Goal: Transaction & Acquisition: Purchase product/service

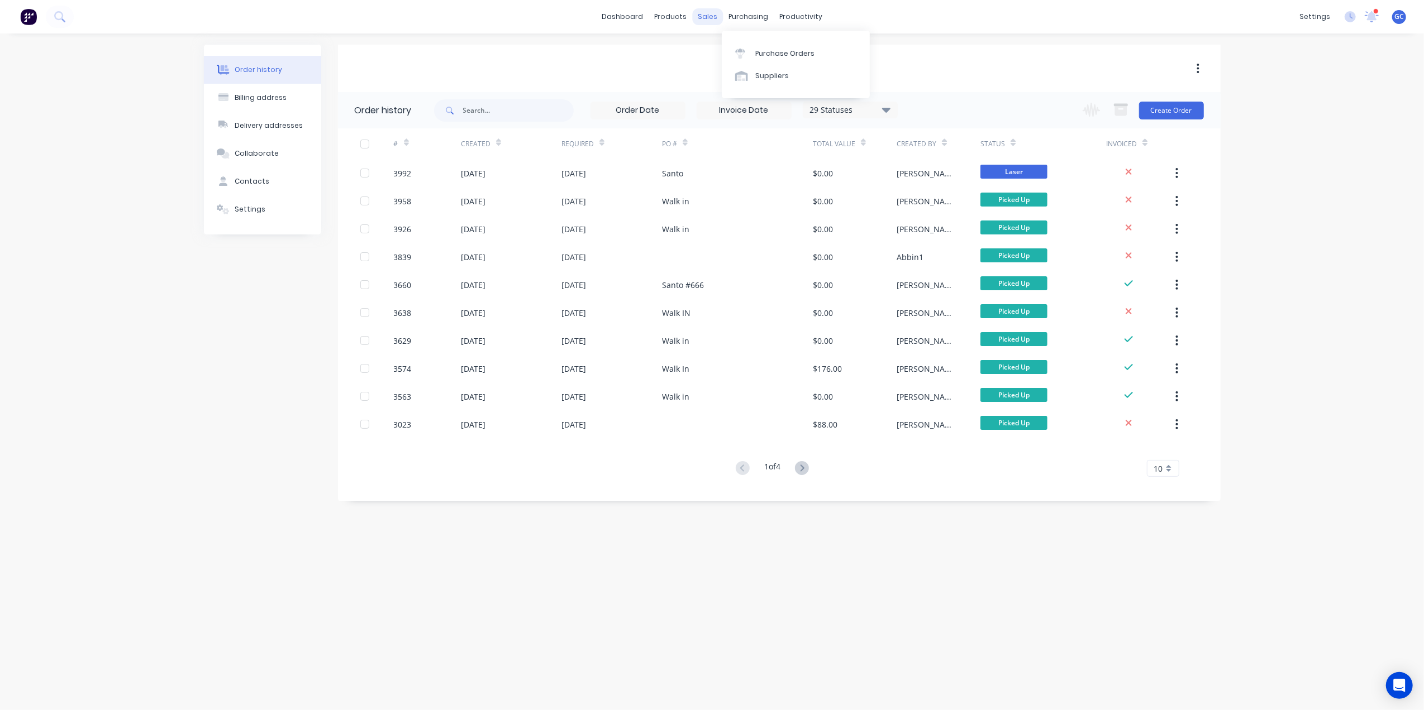
click at [711, 18] on div "sales" at bounding box center [707, 16] width 31 height 17
click at [734, 42] on link "Sales Orders" at bounding box center [766, 53] width 148 height 22
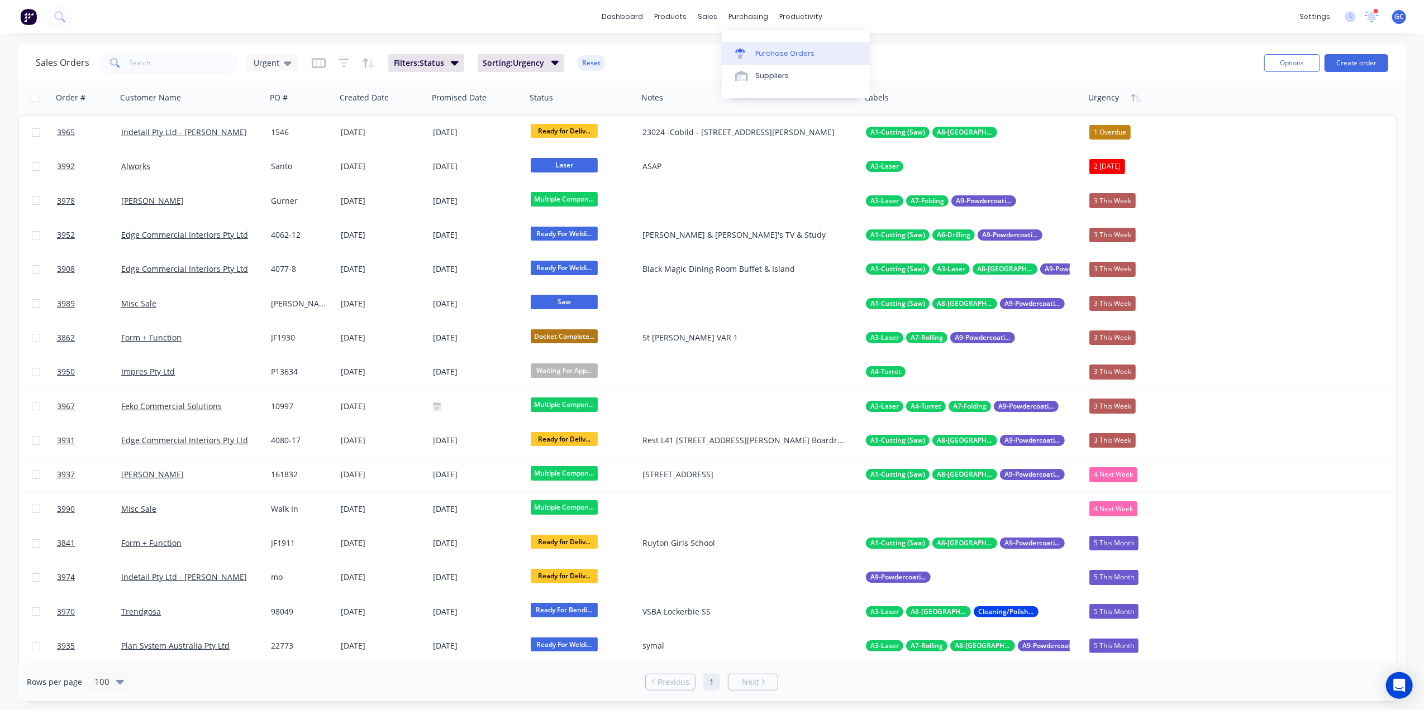
drag, startPoint x: 741, startPoint y: 16, endPoint x: 754, endPoint y: 45, distance: 32.0
click at [742, 16] on div "purchasing" at bounding box center [748, 16] width 51 height 17
click at [757, 49] on div "Purchase Orders" at bounding box center [784, 54] width 59 height 10
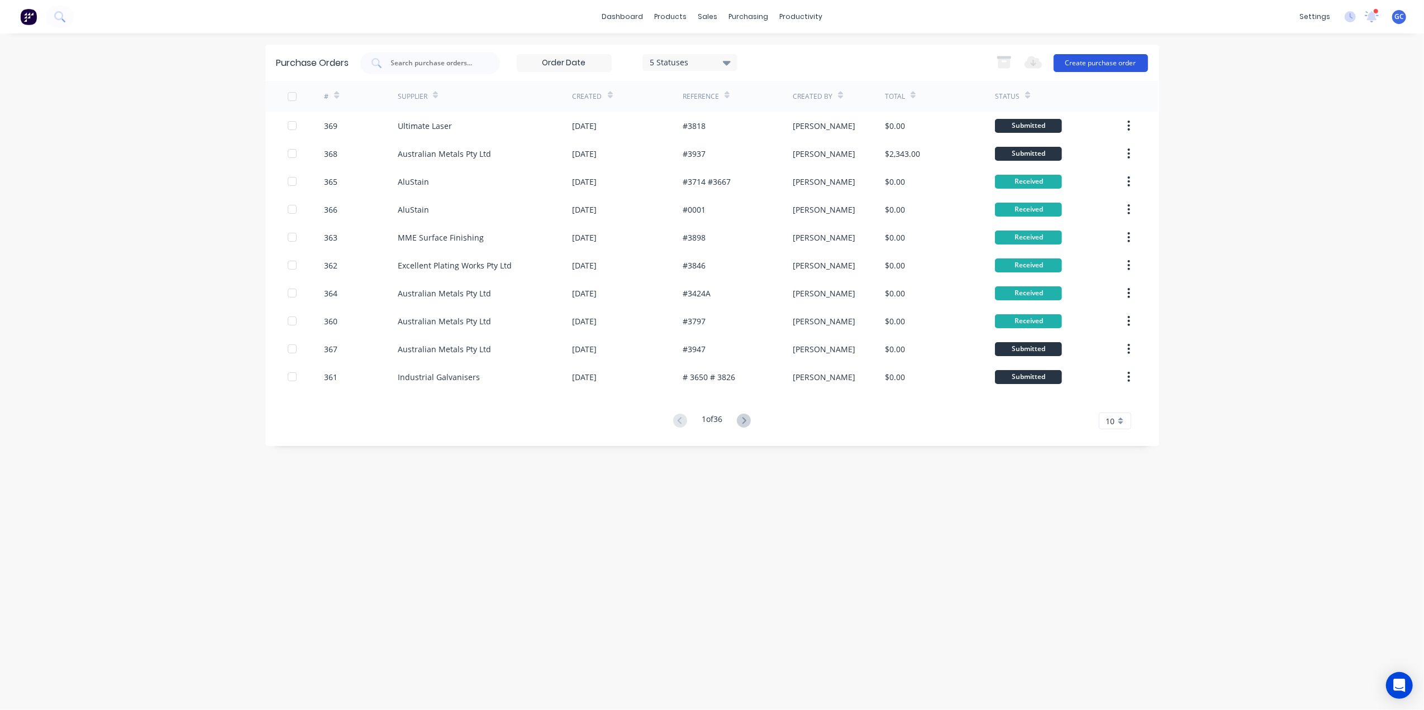
click at [1100, 63] on button "Create purchase order" at bounding box center [1100, 63] width 94 height 18
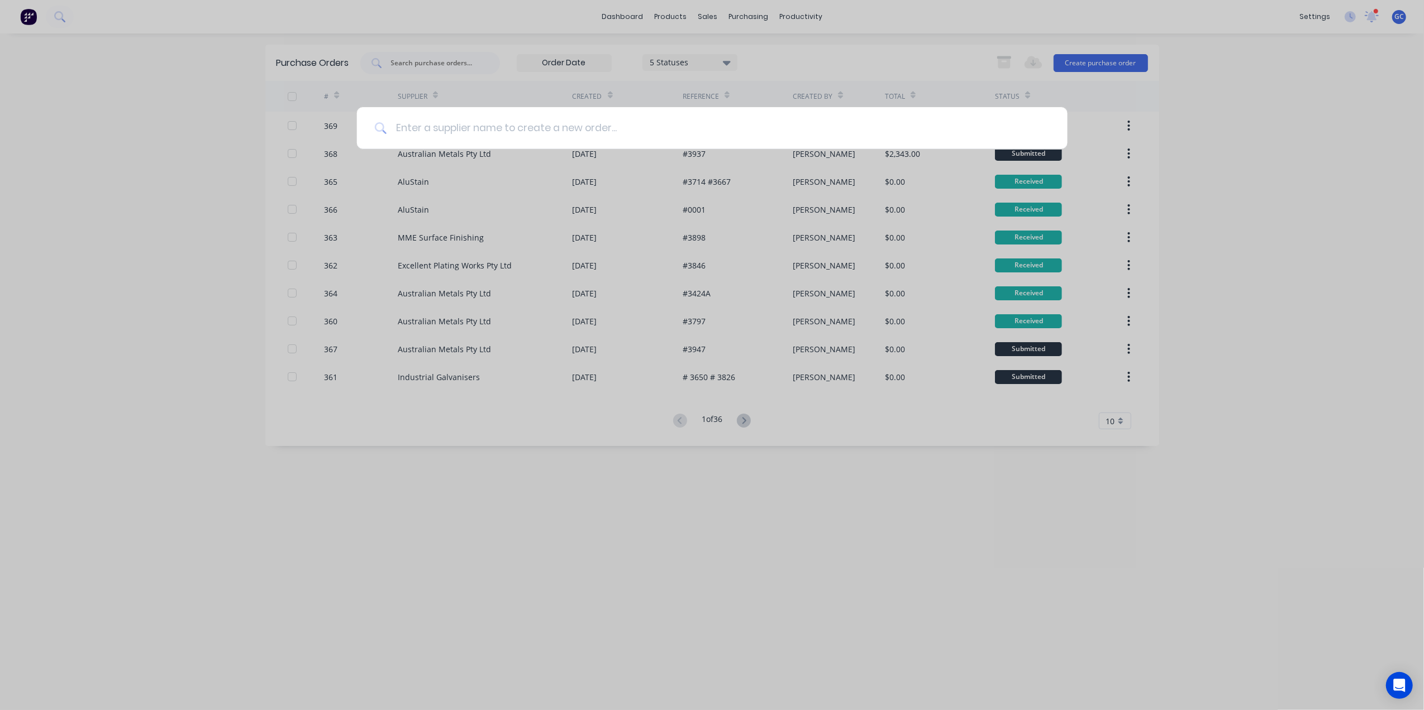
click at [621, 141] on input at bounding box center [717, 128] width 663 height 42
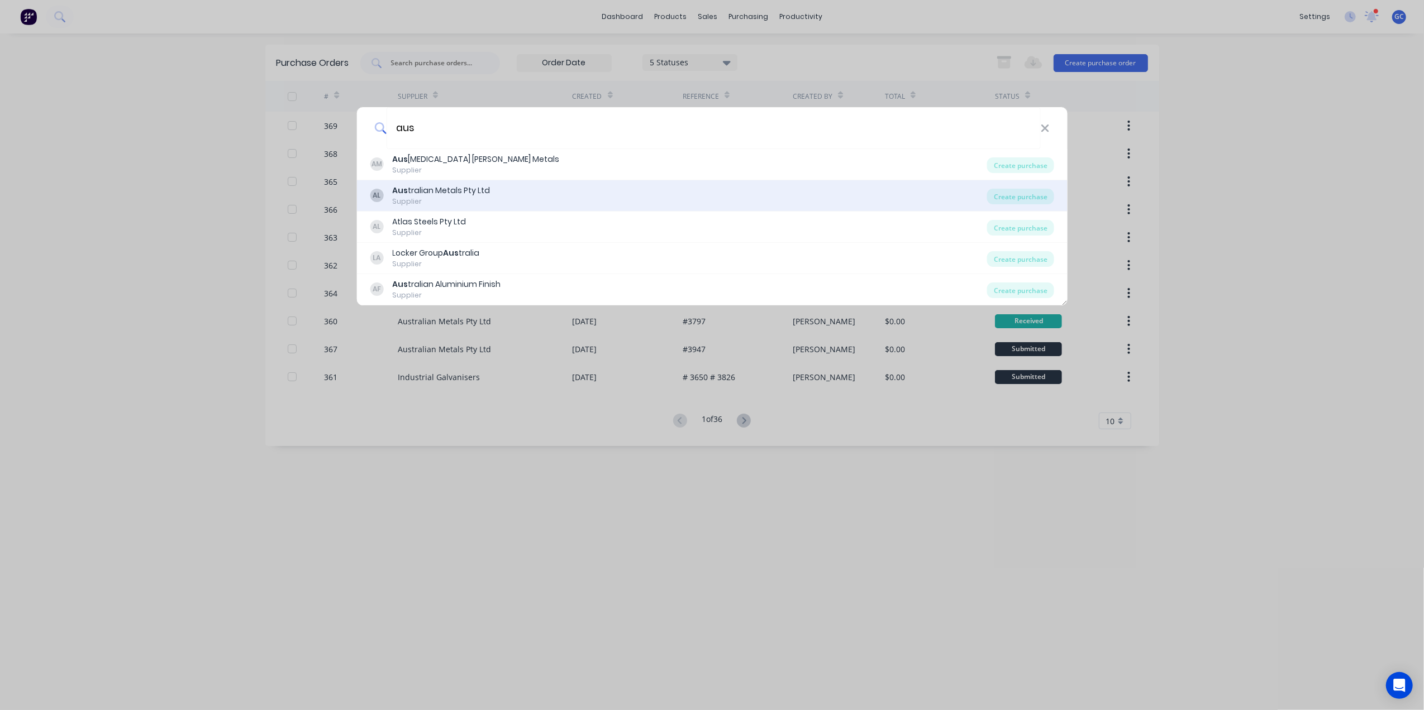
type input "aus"
click at [458, 197] on div "Supplier" at bounding box center [441, 202] width 98 height 10
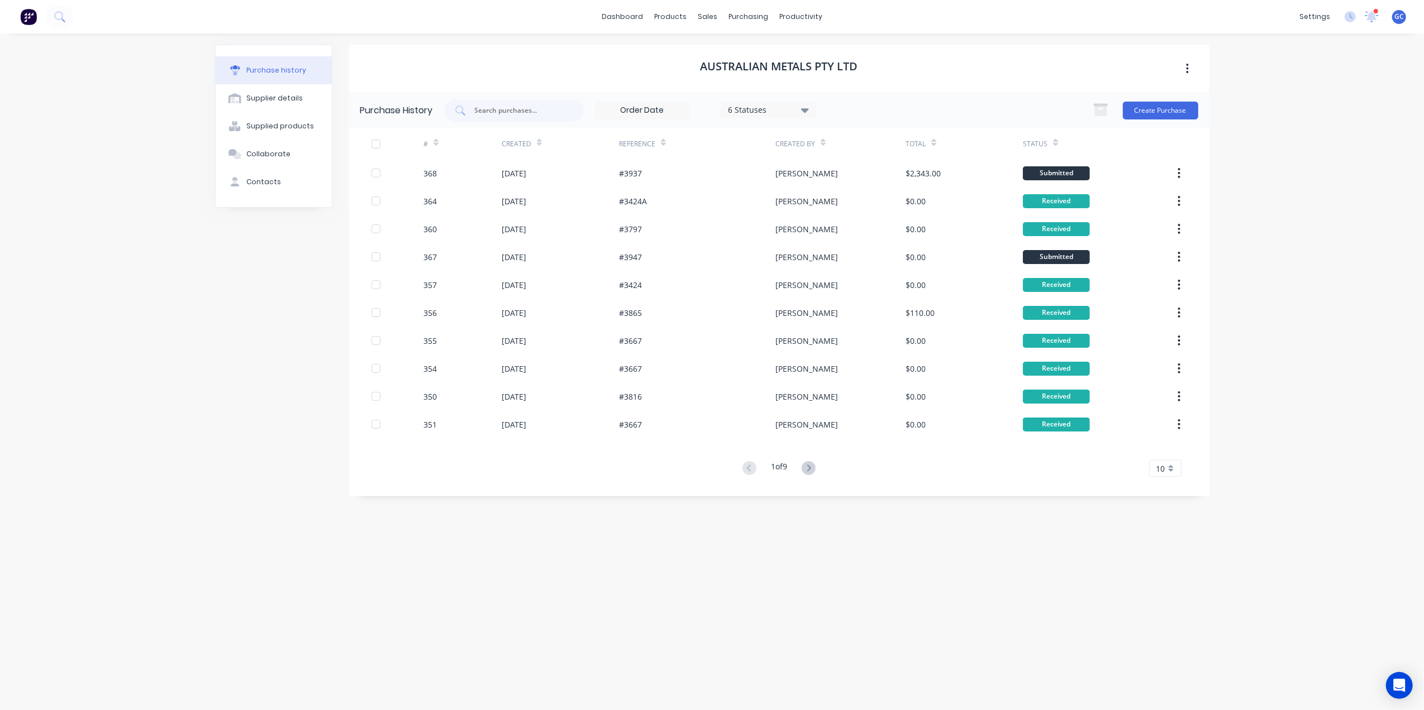
click at [1131, 121] on div "Create Purchase" at bounding box center [1142, 110] width 111 height 22
click at [1169, 107] on button "Create Purchase" at bounding box center [1160, 111] width 75 height 18
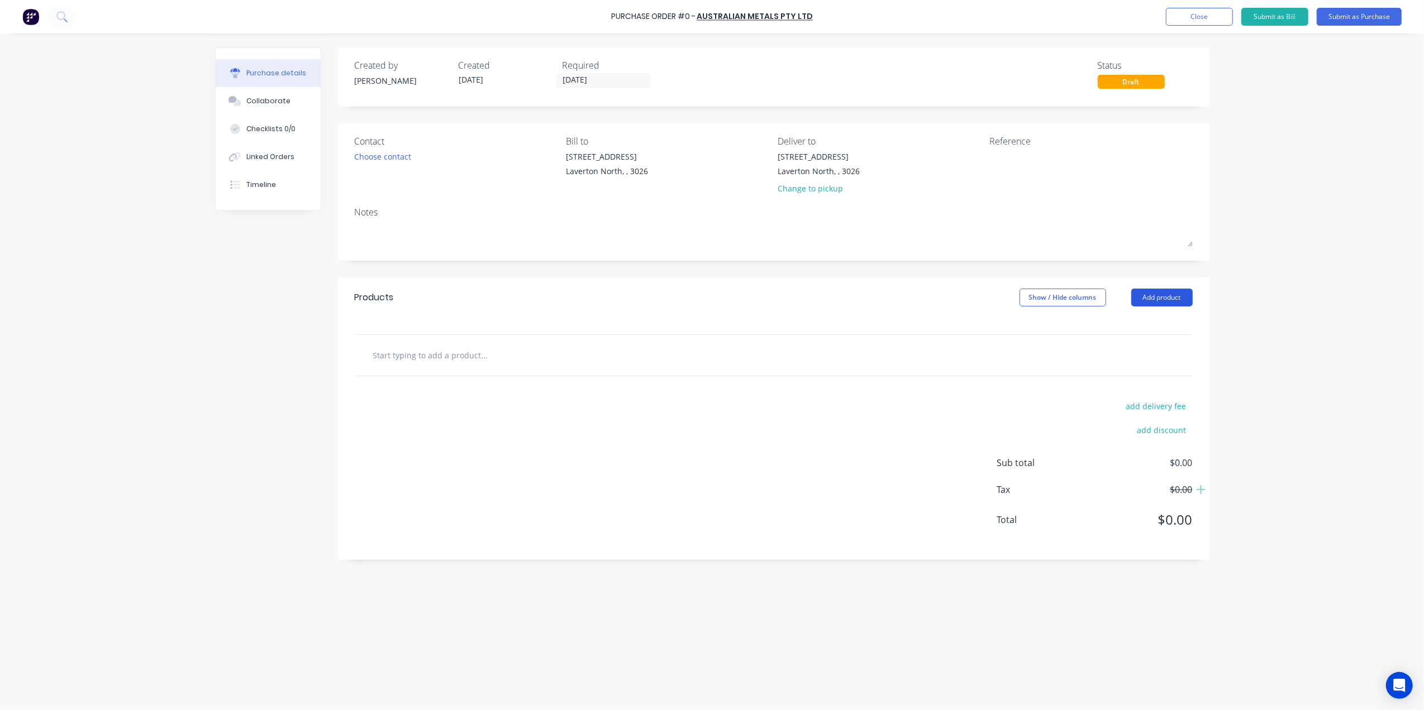
click at [1158, 302] on button "Add product" at bounding box center [1161, 298] width 61 height 18
click at [853, 292] on div "Products Show / Hide columns Add product Product catalogue Basic product Lineal…" at bounding box center [773, 298] width 871 height 40
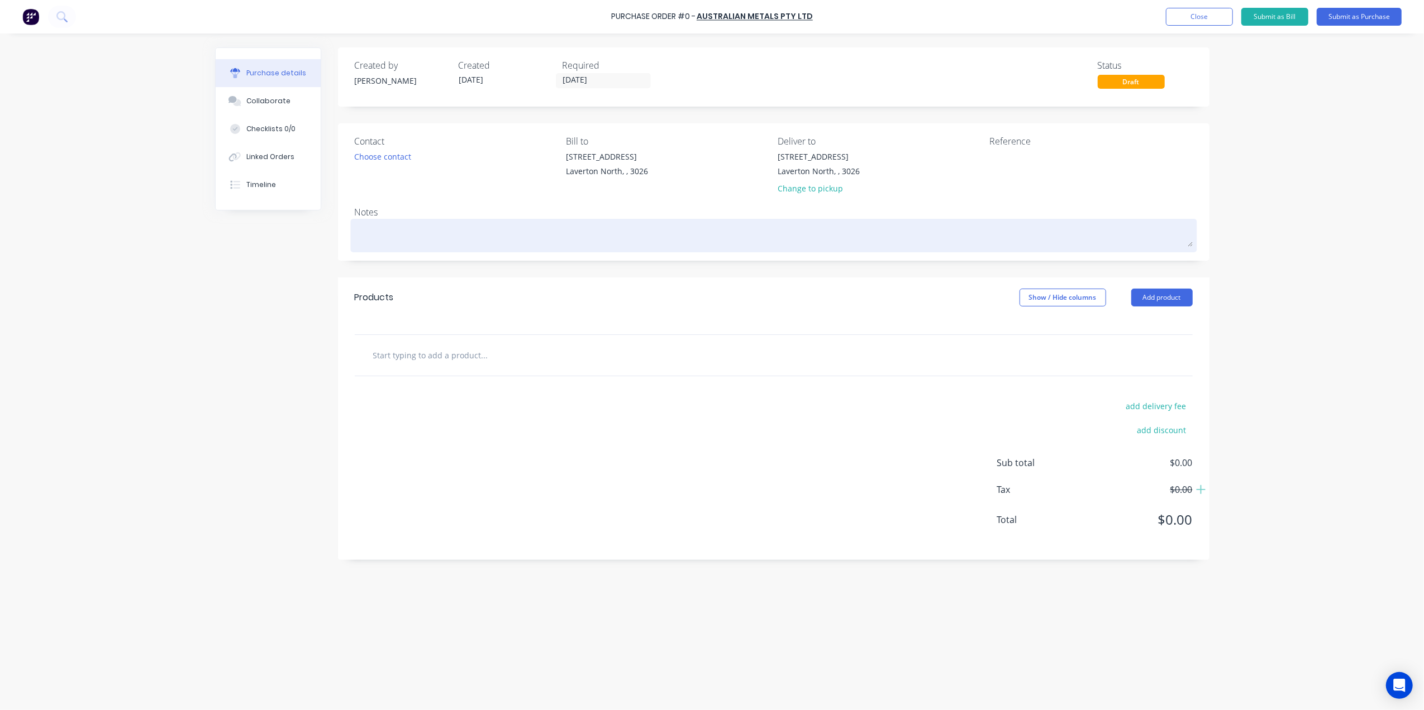
click at [1073, 237] on textarea at bounding box center [774, 234] width 838 height 25
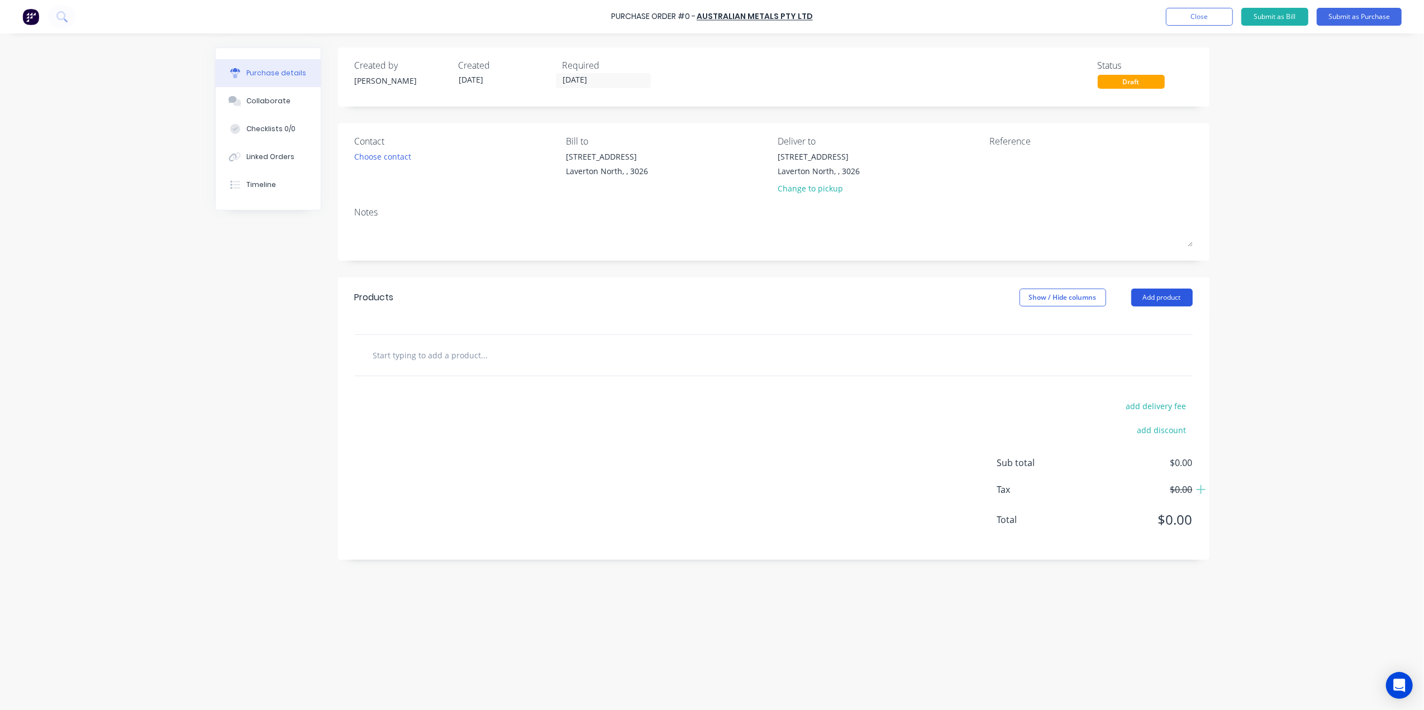
drag, startPoint x: 1173, startPoint y: 306, endPoint x: 1171, endPoint y: 300, distance: 5.8
click at [1173, 305] on button "Add product" at bounding box center [1161, 298] width 61 height 18
click at [1155, 353] on div "Basic product" at bounding box center [1139, 349] width 86 height 16
click at [438, 374] on div "1 1" at bounding box center [416, 387] width 56 height 60
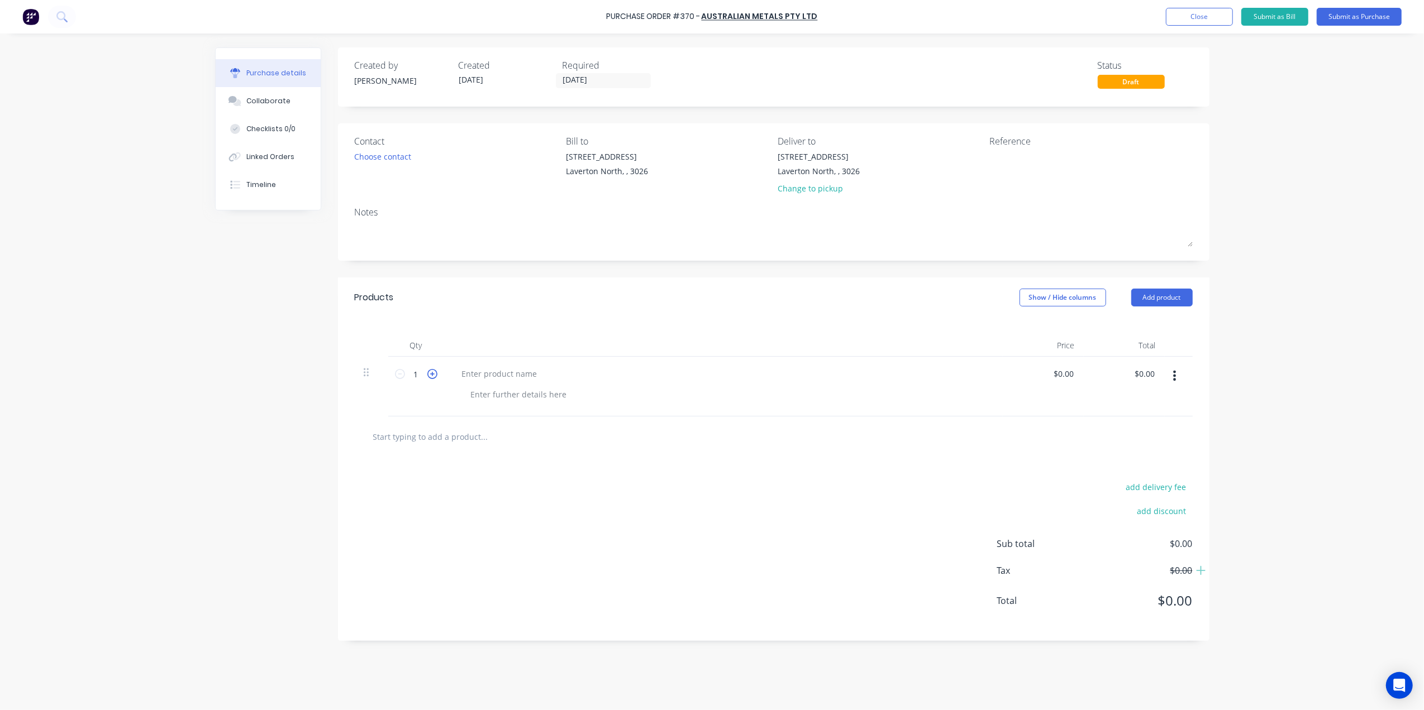
click at [433, 374] on icon at bounding box center [432, 374] width 10 height 10
click at [429, 374] on icon at bounding box center [432, 374] width 10 height 10
type input "3"
click at [512, 369] on div at bounding box center [499, 374] width 93 height 16
click at [758, 400] on div at bounding box center [728, 394] width 532 height 16
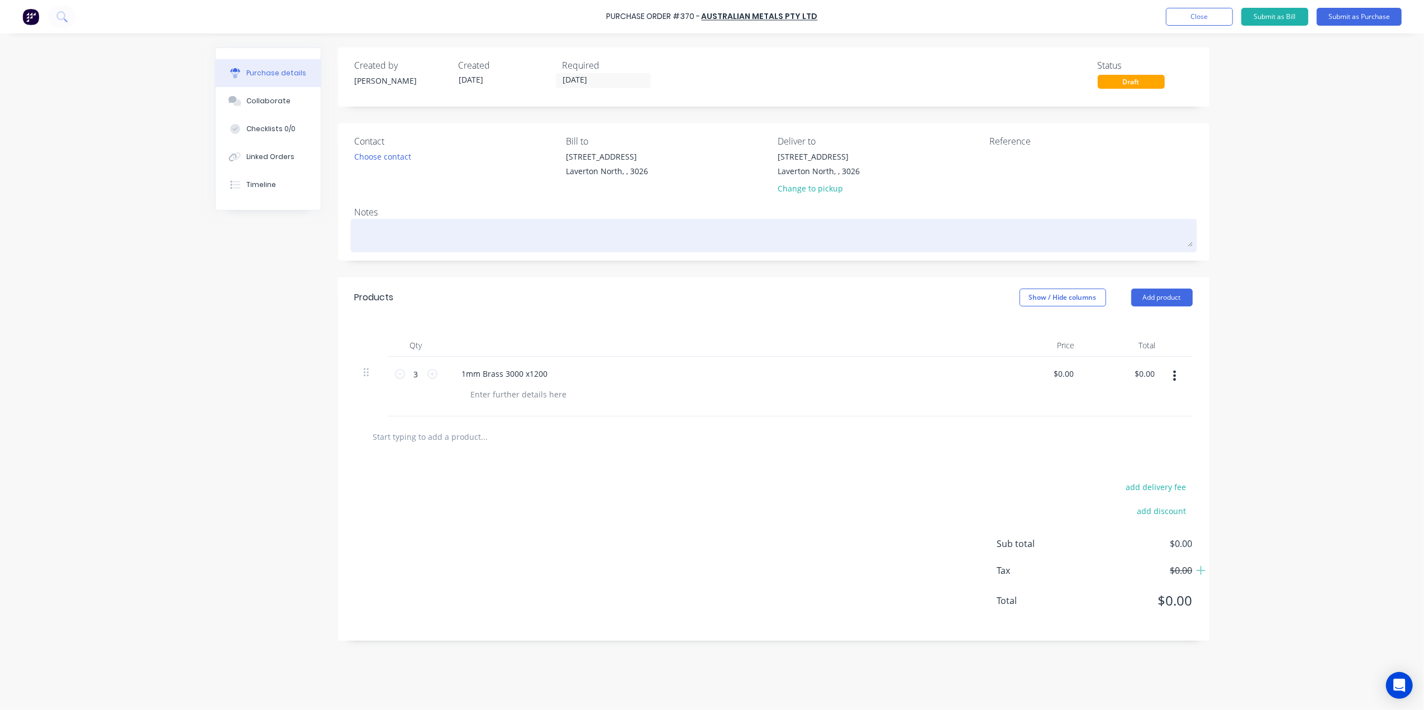
click at [410, 231] on textarea at bounding box center [774, 234] width 838 height 25
type textarea "x"
type textarea "A"
type textarea "x"
type textarea "P"
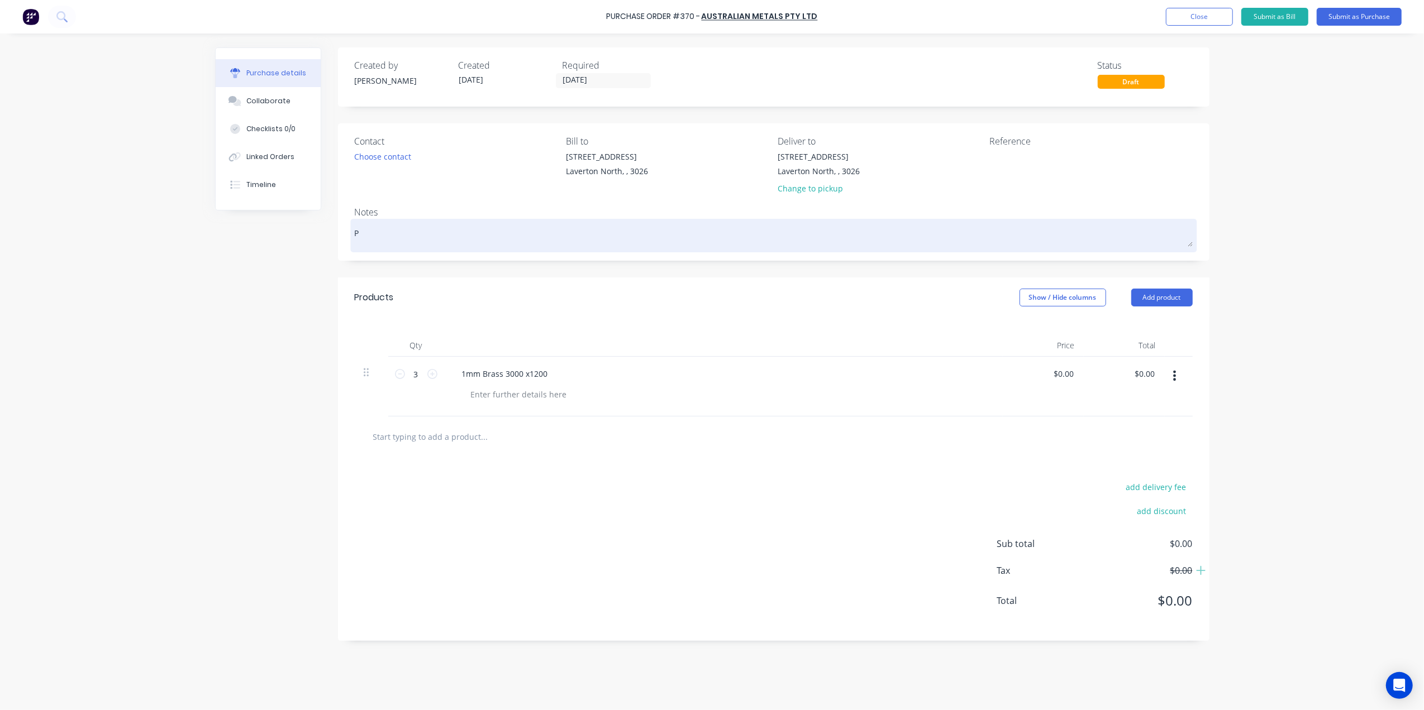
type textarea "x"
type textarea "Pi"
type textarea "x"
type textarea "Pic"
type textarea "x"
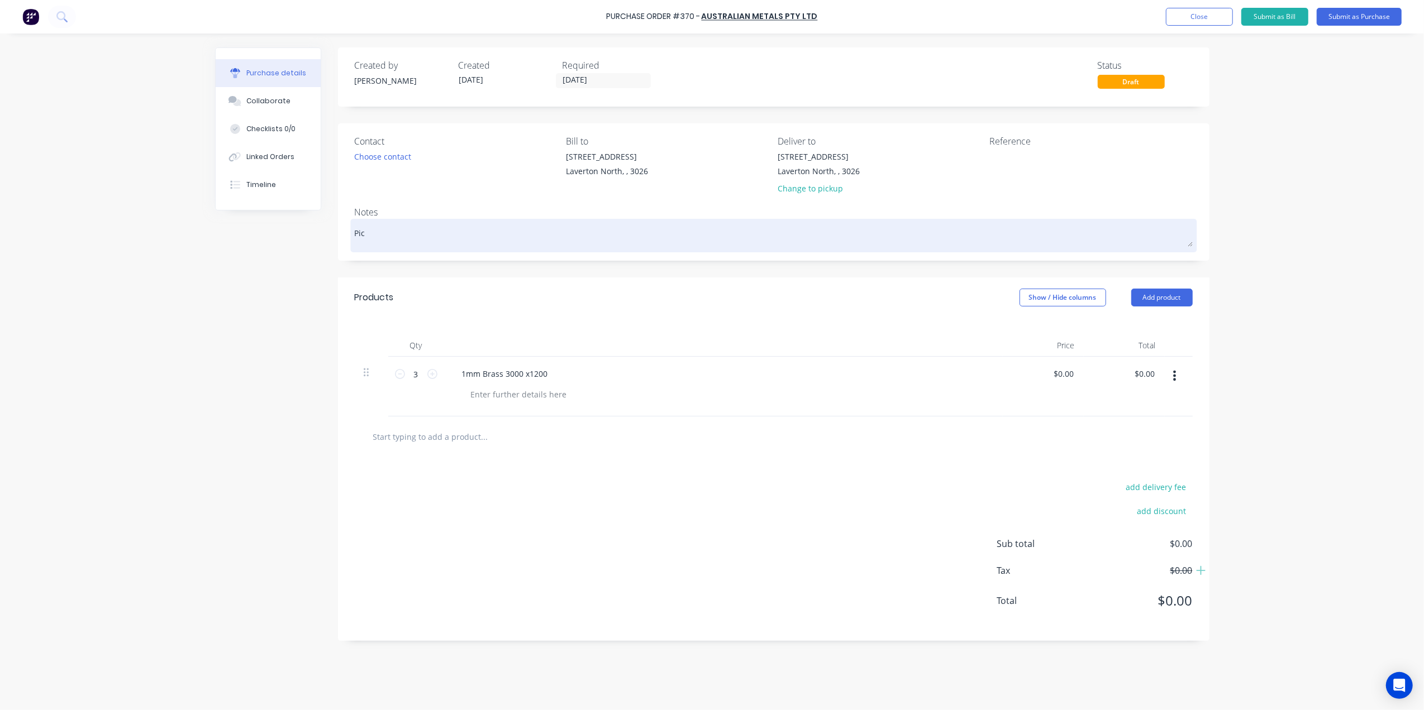
type textarea "Pick"
type textarea "x"
type textarea "Pick"
type textarea "x"
type textarea "Pick u"
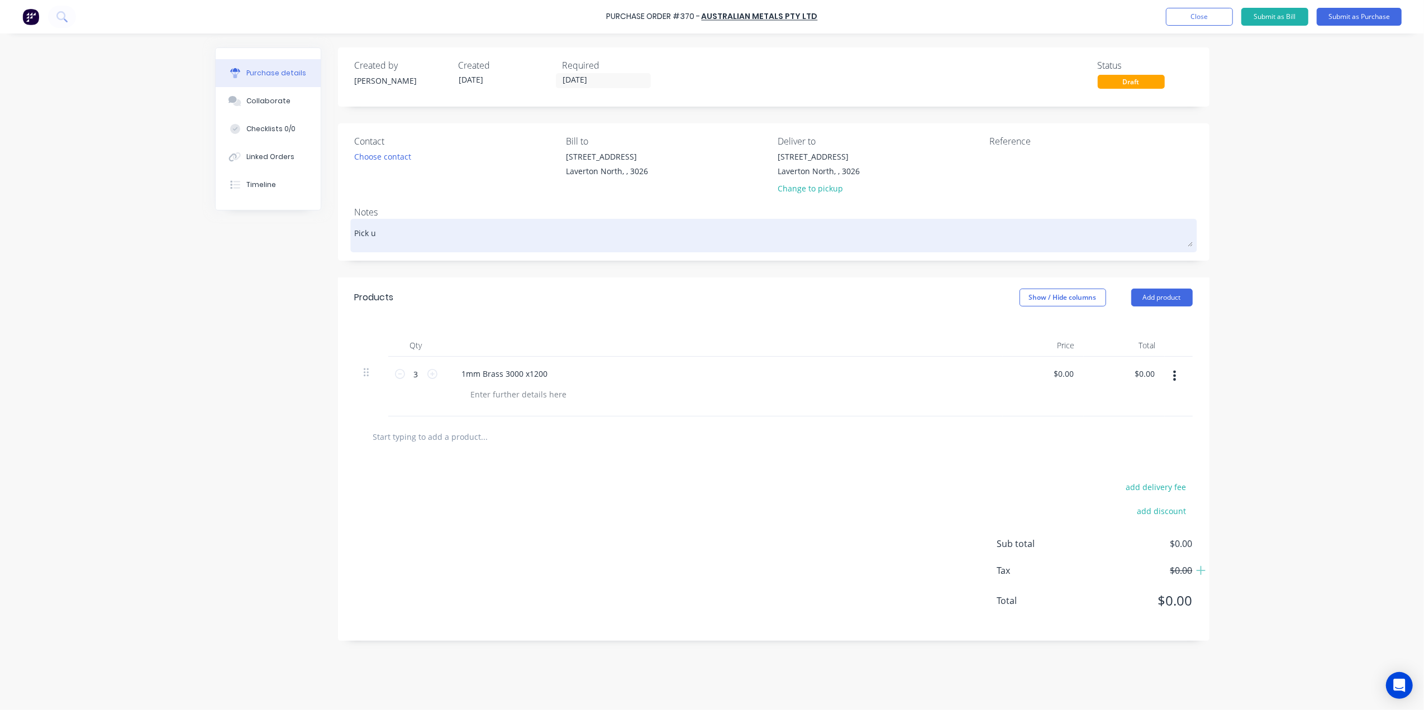
type textarea "x"
type textarea "Pick up"
type textarea "x"
type textarea "Pick up"
type textarea "x"
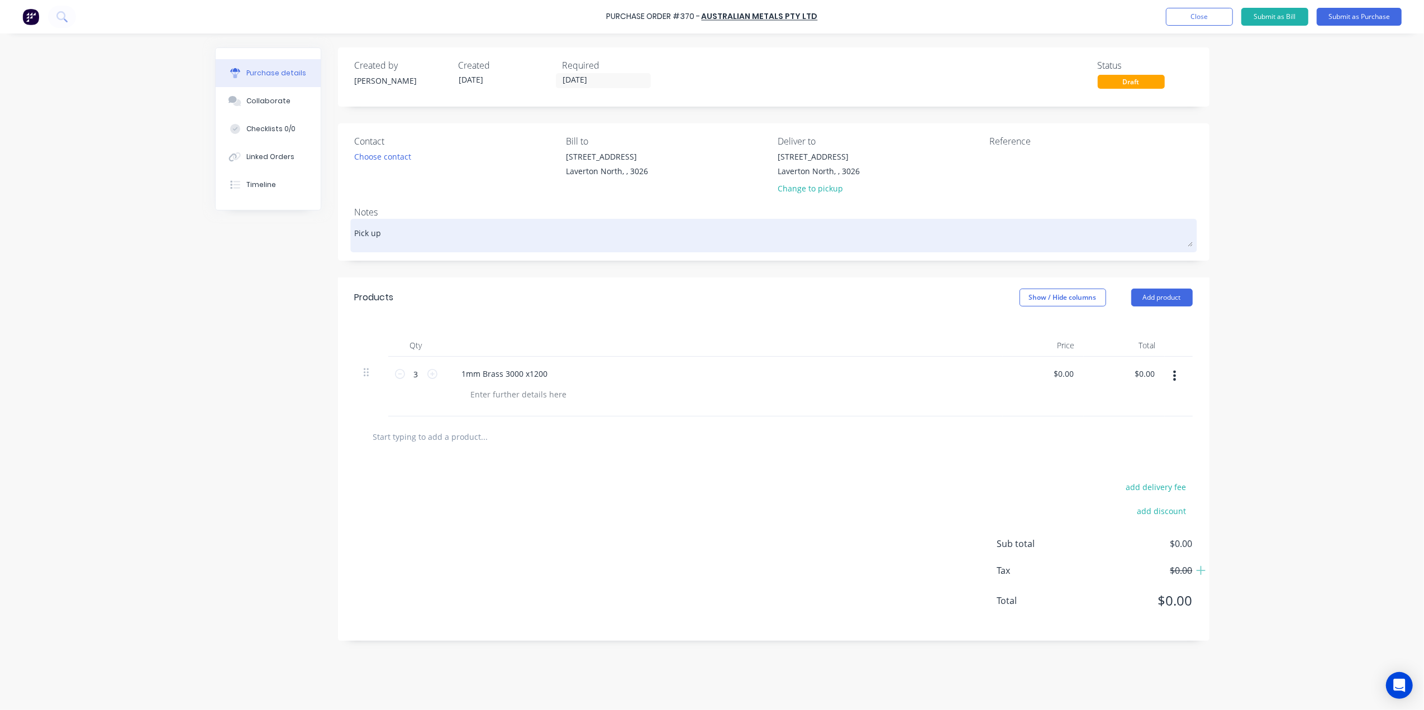
type textarea "Pick up T"
type textarea "x"
type textarea "Pick up Th"
type textarea "x"
type textarea "Pick up Thu"
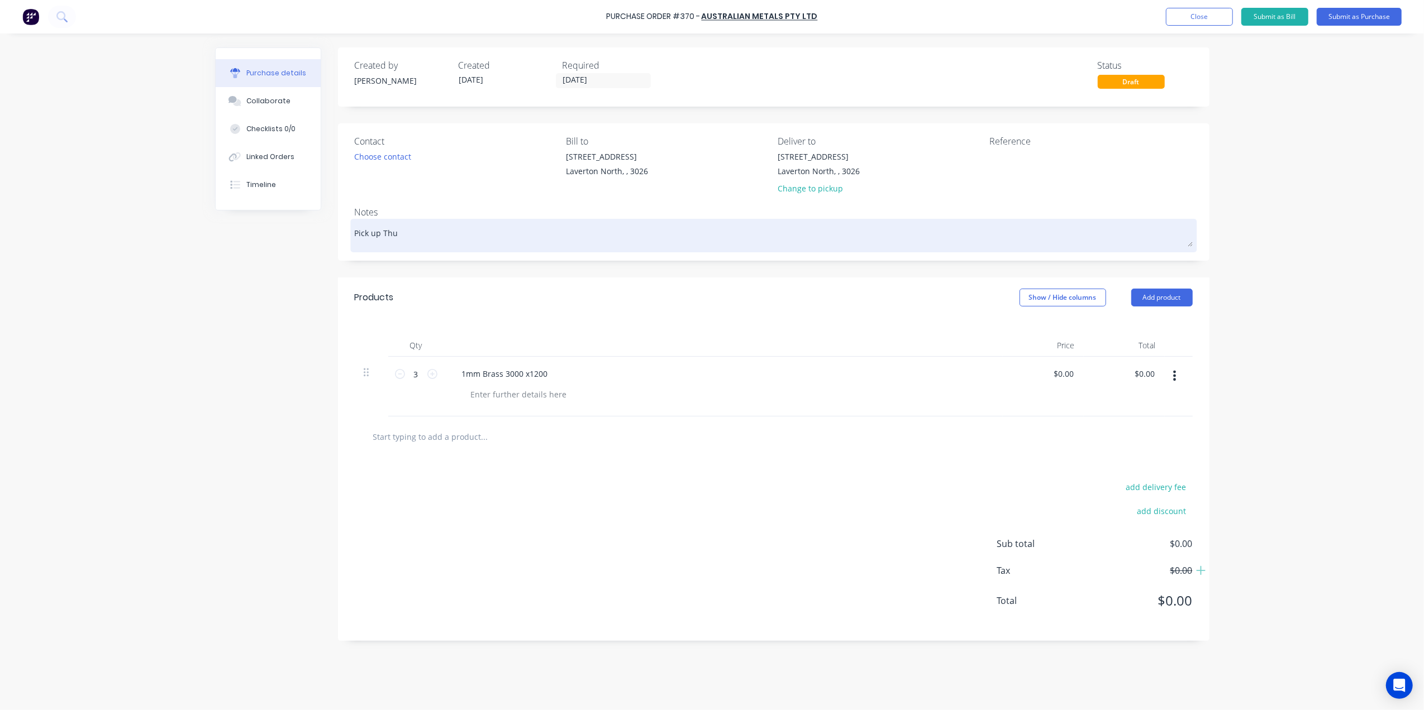
type textarea "x"
type textarea "Pick up Thur"
type textarea "x"
type textarea "Pick up Thurs"
type textarea "x"
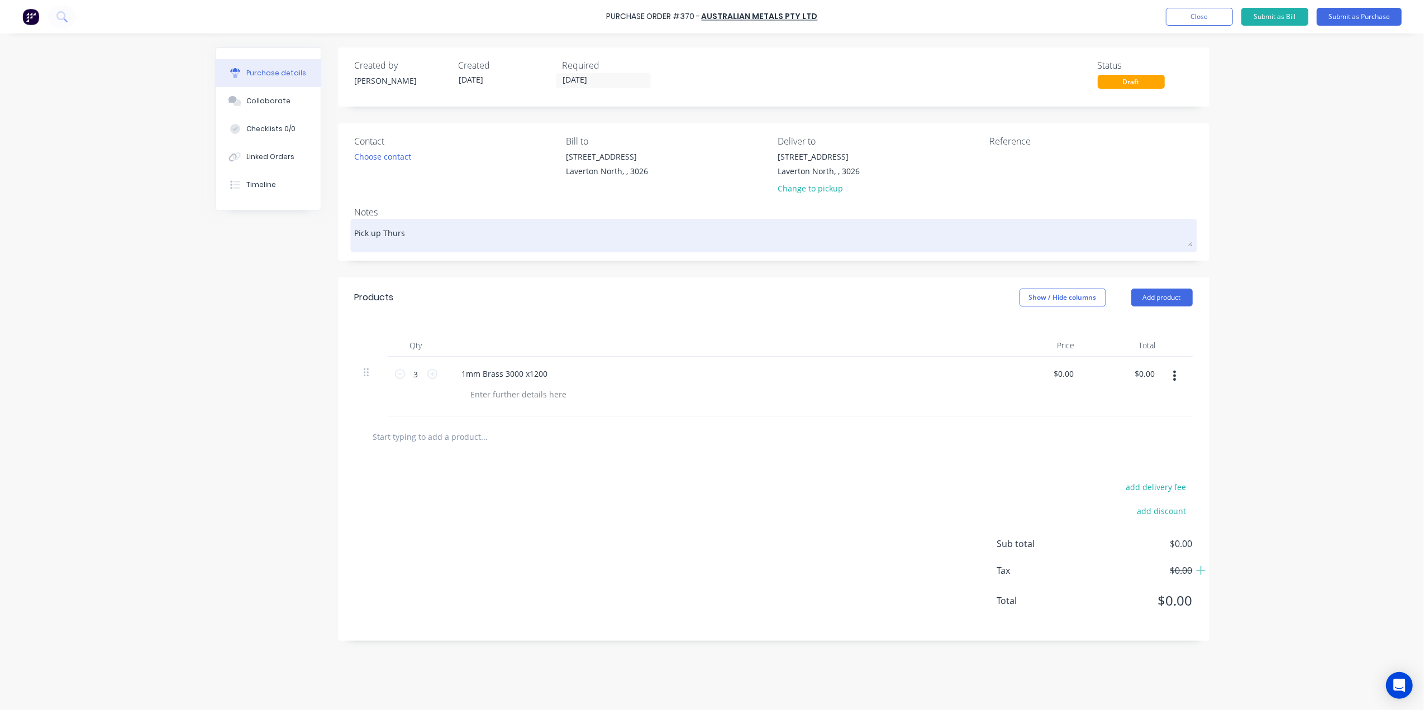
type textarea "Pick up Thursd"
type textarea "x"
type textarea "Pick up Thursda"
type textarea "x"
type textarea "Pick up [DATE]"
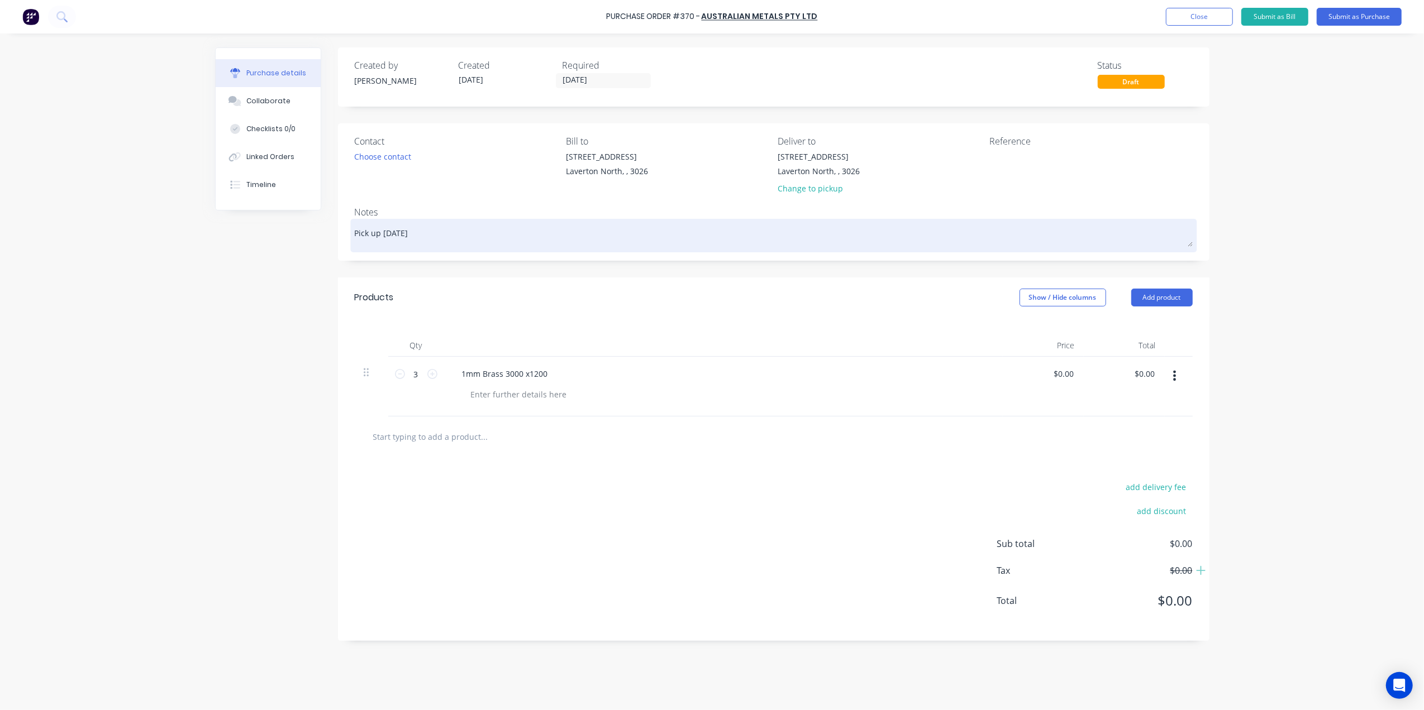
type textarea "x"
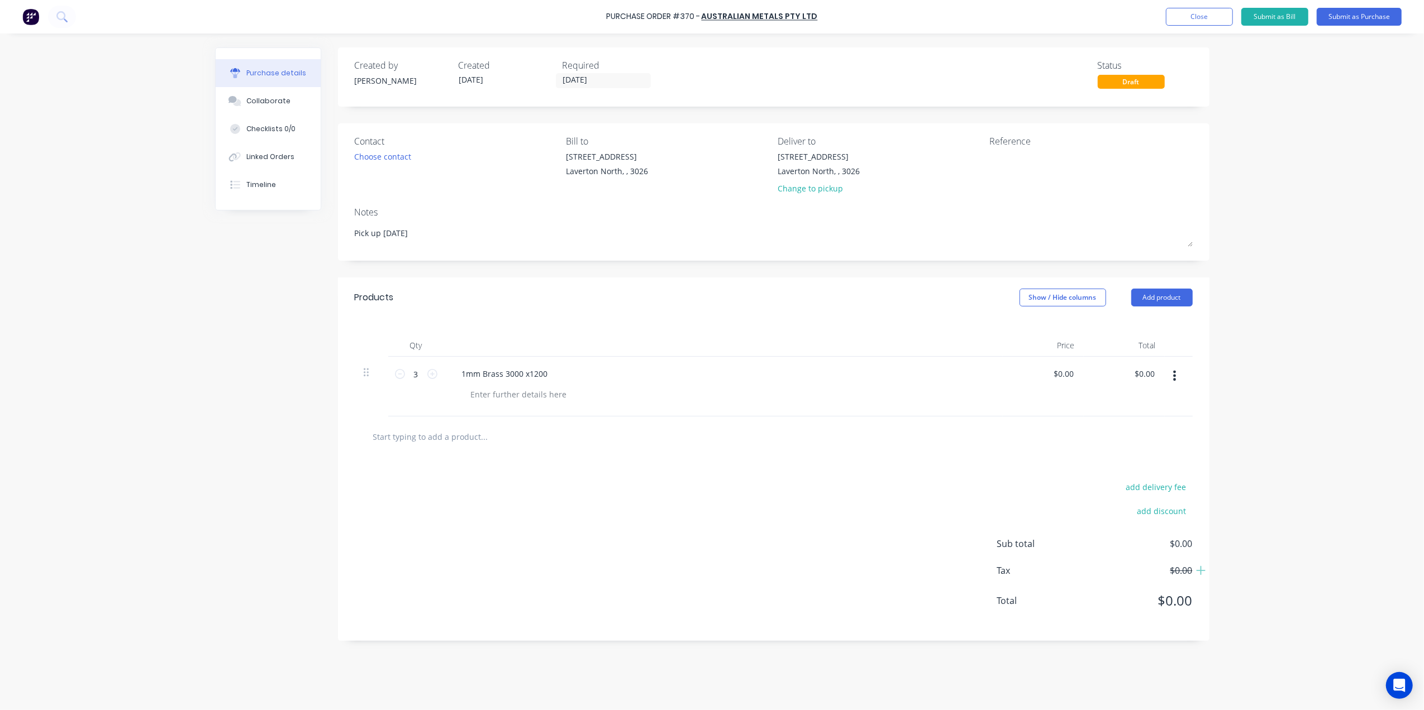
type textarea "Pick up [DATE]"
type textarea "x"
type textarea "Pick up [DATE]"
click at [388, 144] on div "Contact" at bounding box center [456, 141] width 203 height 13
click at [392, 160] on div "Choose contact" at bounding box center [383, 157] width 57 height 12
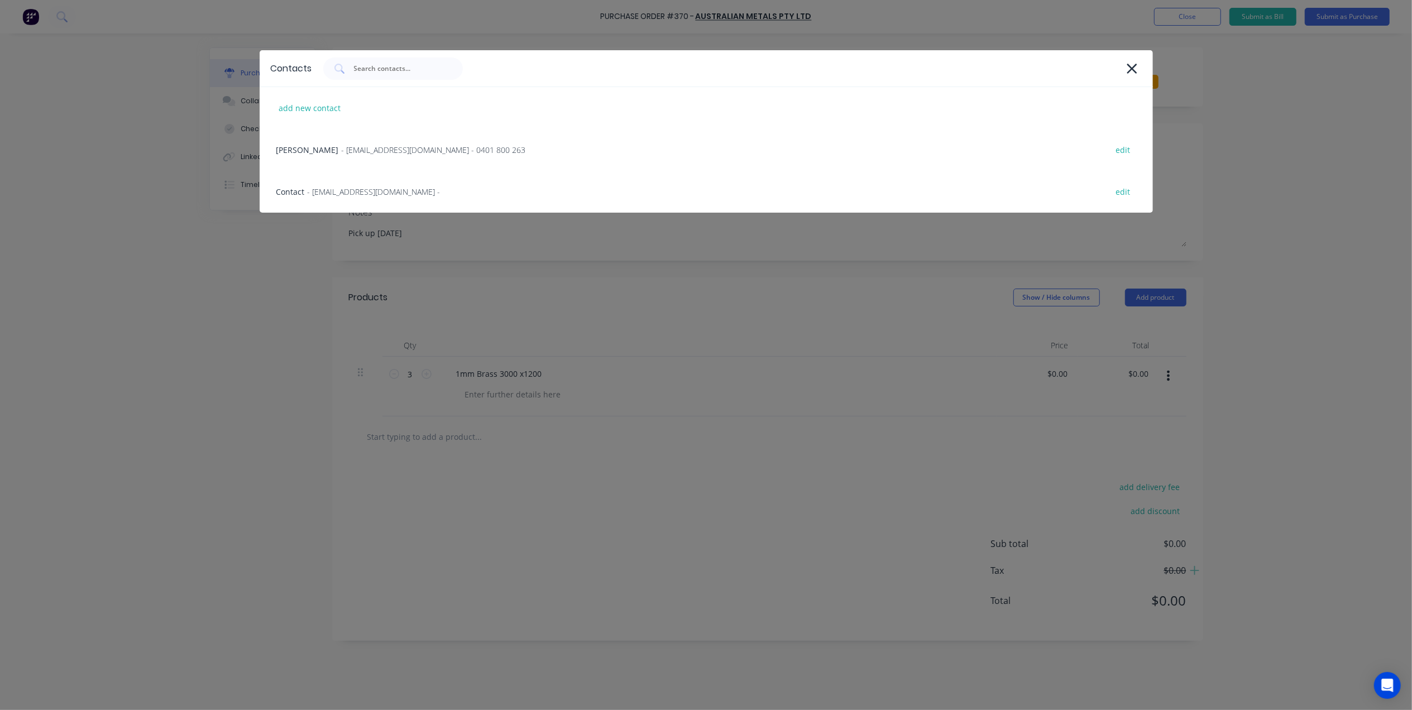
drag, startPoint x: 387, startPoint y: 151, endPoint x: 614, endPoint y: 164, distance: 227.7
click at [388, 151] on span "- sales@australianmetals.com.au - 0401 800 263" at bounding box center [434, 150] width 184 height 12
type textarea "x"
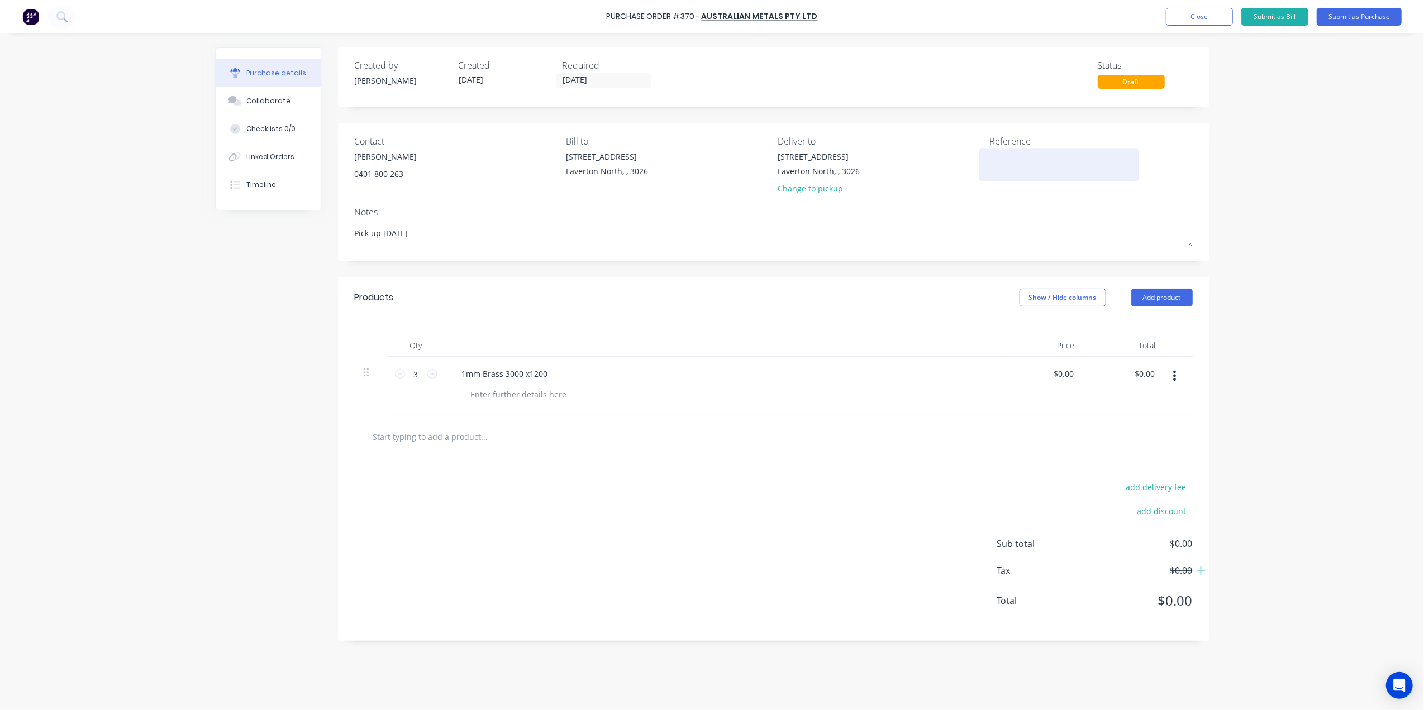
click at [1024, 162] on textarea at bounding box center [1059, 163] width 140 height 25
type textarea "#"
type textarea "x"
type textarea "#"
drag, startPoint x: 952, startPoint y: 59, endPoint x: 1136, endPoint y: 12, distance: 189.6
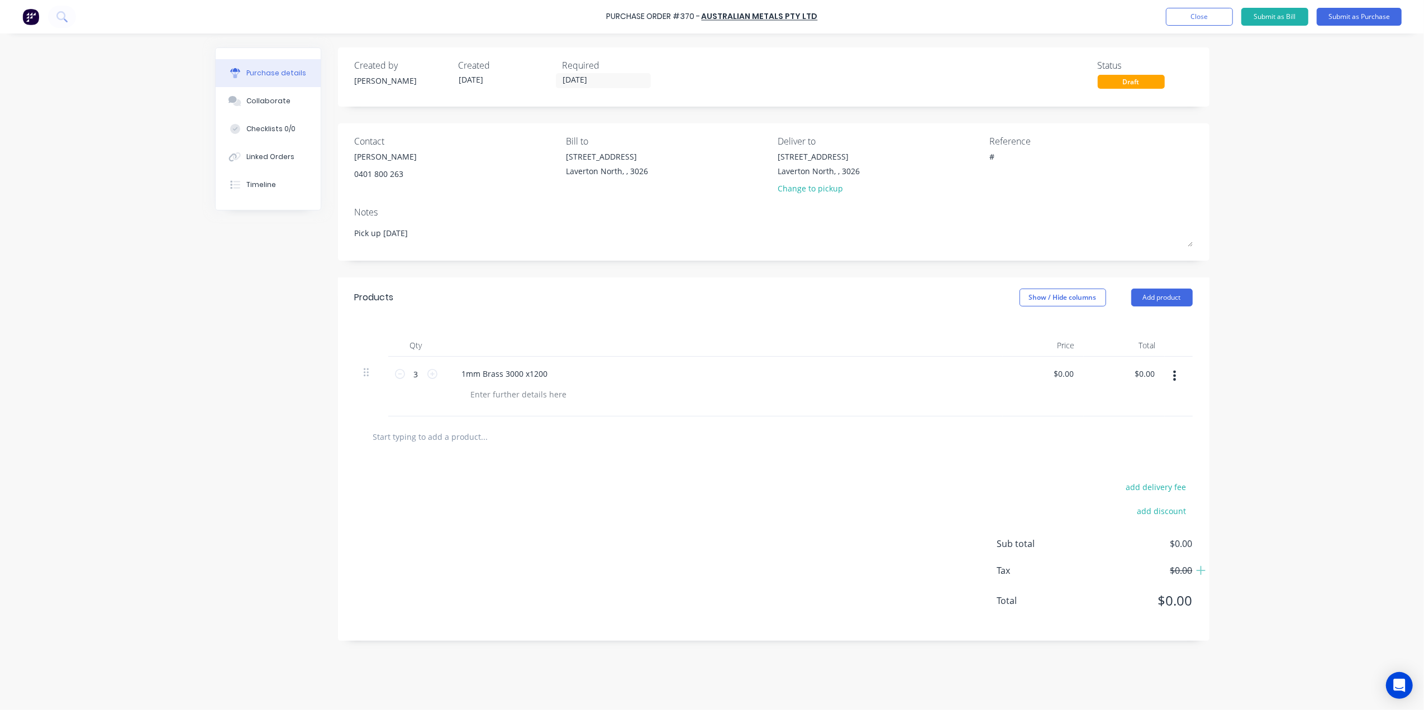
click at [955, 56] on div "Created by [PERSON_NAME] Created [DATE] Required [DATE] Status Draft" at bounding box center [773, 76] width 871 height 59
drag, startPoint x: 1158, startPoint y: 7, endPoint x: 1167, endPoint y: 10, distance: 8.8
click at [1159, 7] on div "Purchase Order #370 - Australian Metals Pty Ltd Add product Close Submit as Bil…" at bounding box center [712, 17] width 1424 height 34
click at [1179, 14] on button "Close" at bounding box center [1199, 17] width 67 height 18
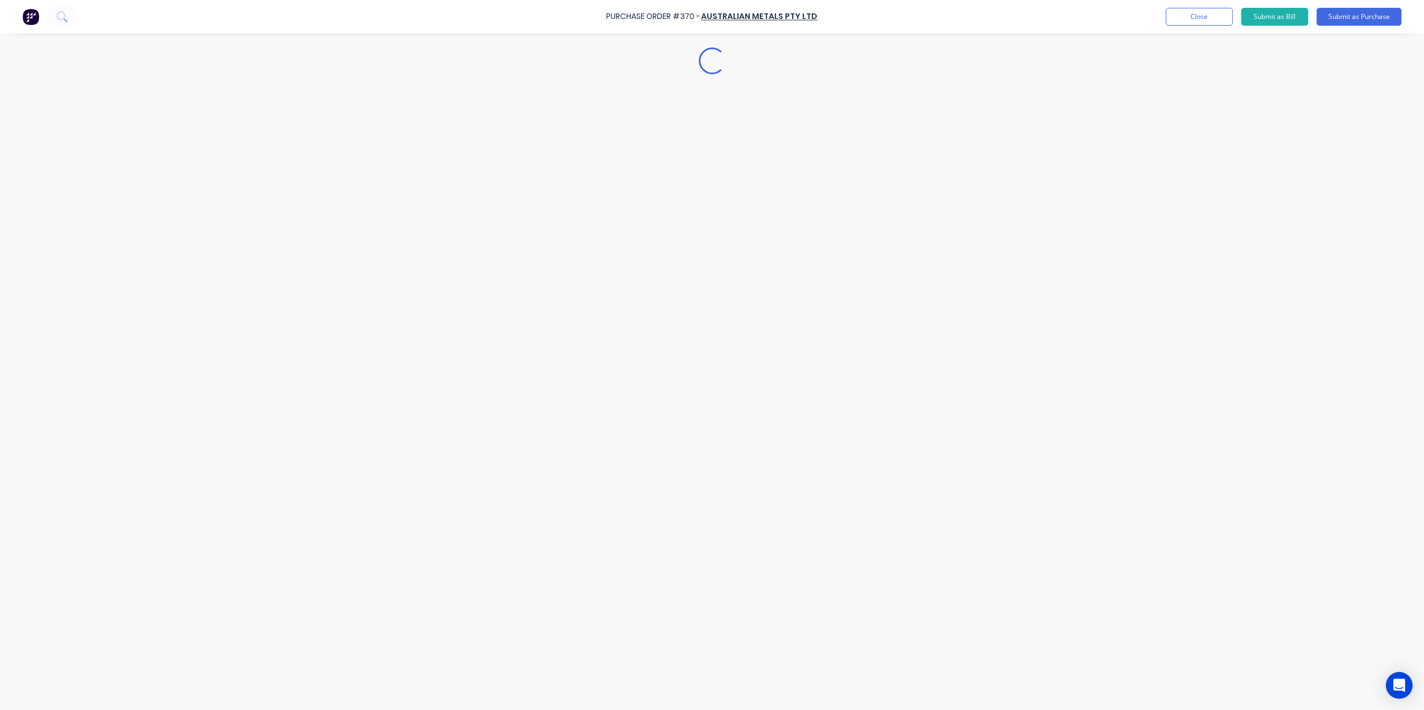
type textarea "x"
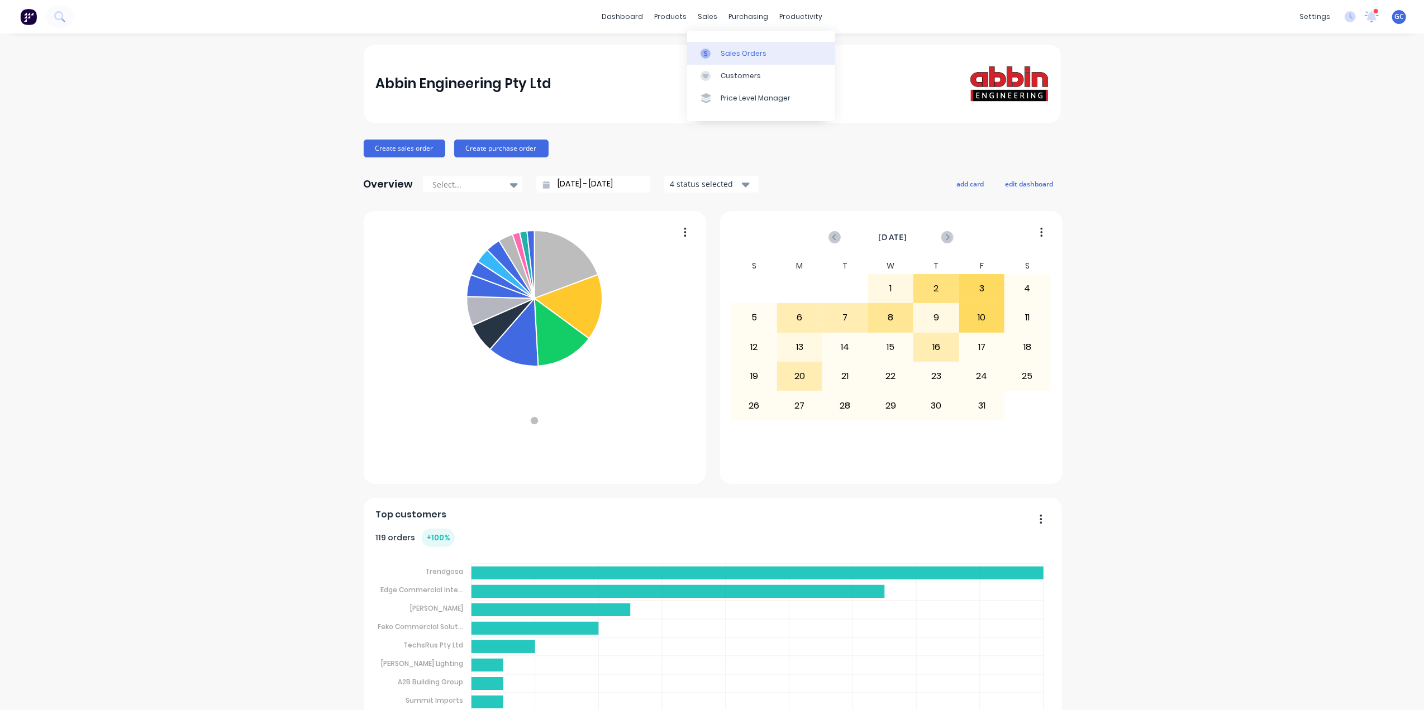
click at [735, 51] on div "Sales Orders" at bounding box center [743, 54] width 46 height 10
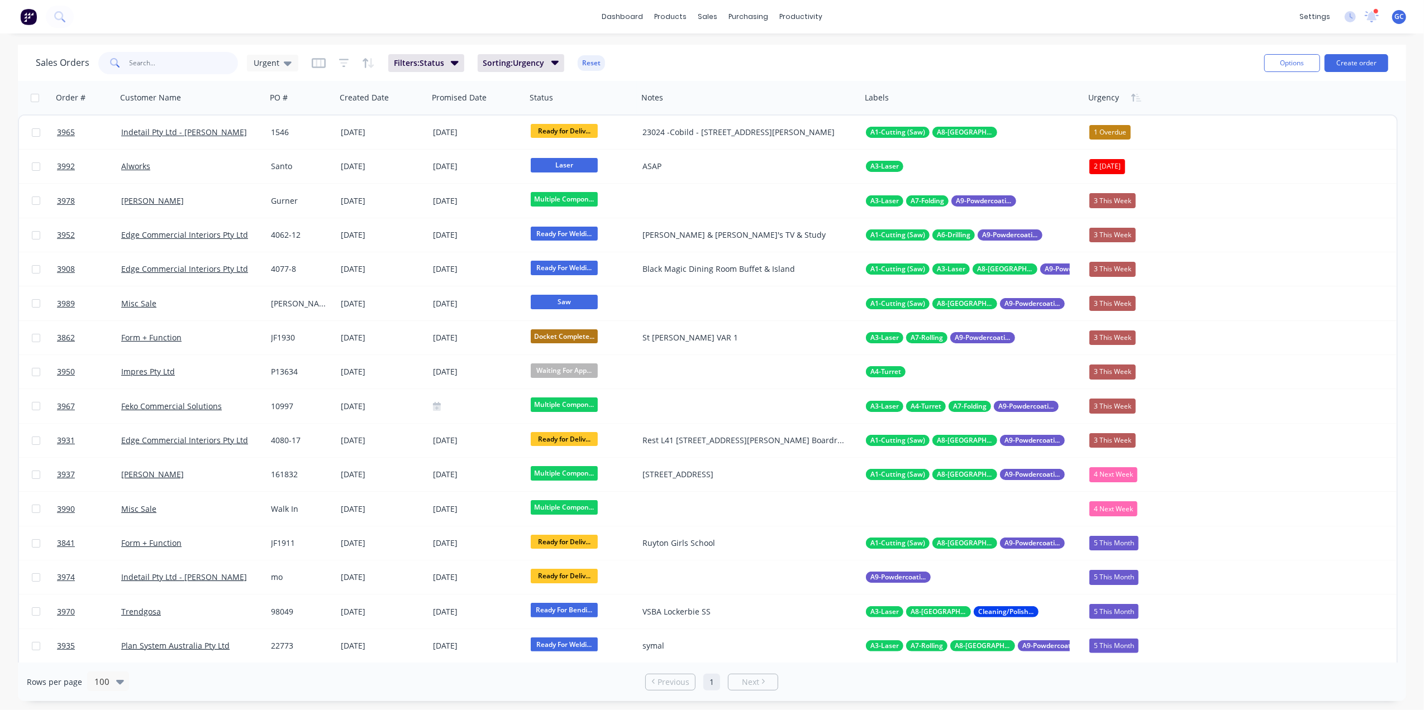
click at [182, 65] on input "text" at bounding box center [184, 63] width 109 height 22
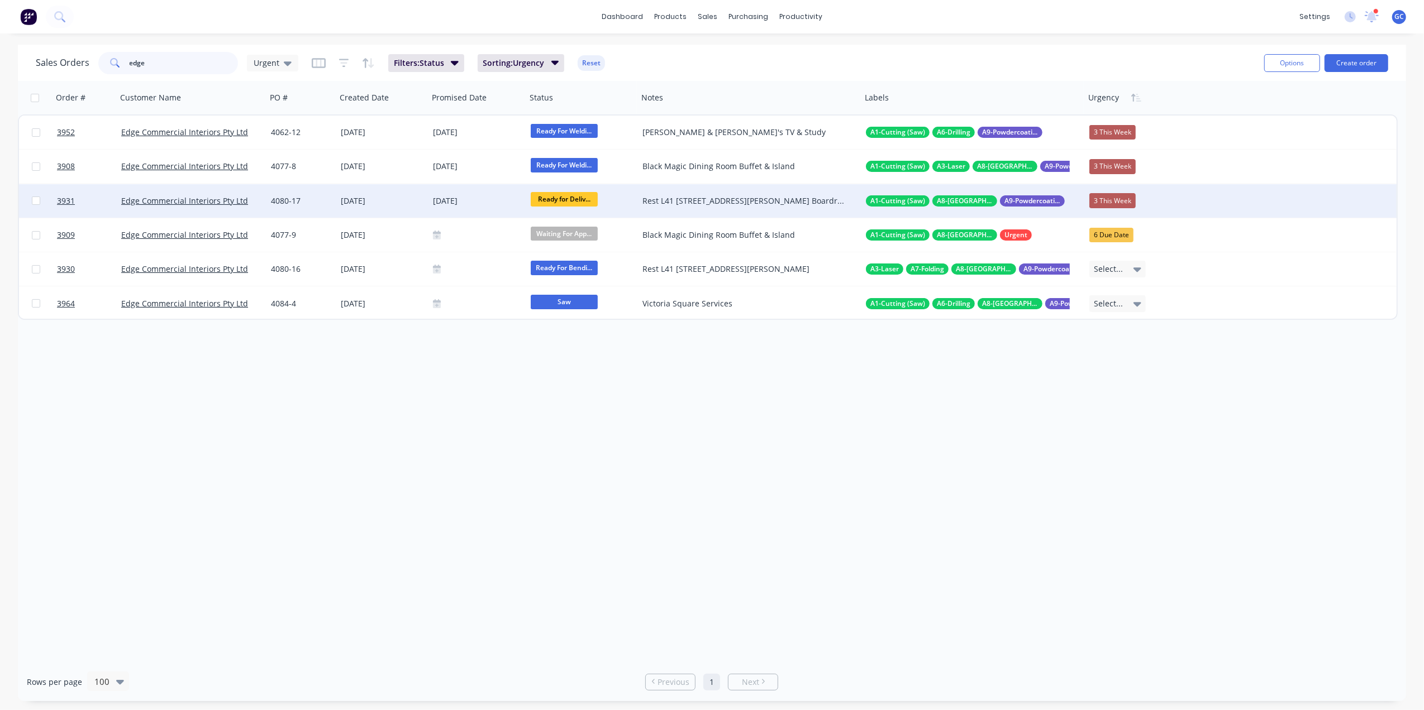
type input "edge"
click at [409, 199] on div "[DATE]" at bounding box center [382, 200] width 83 height 11
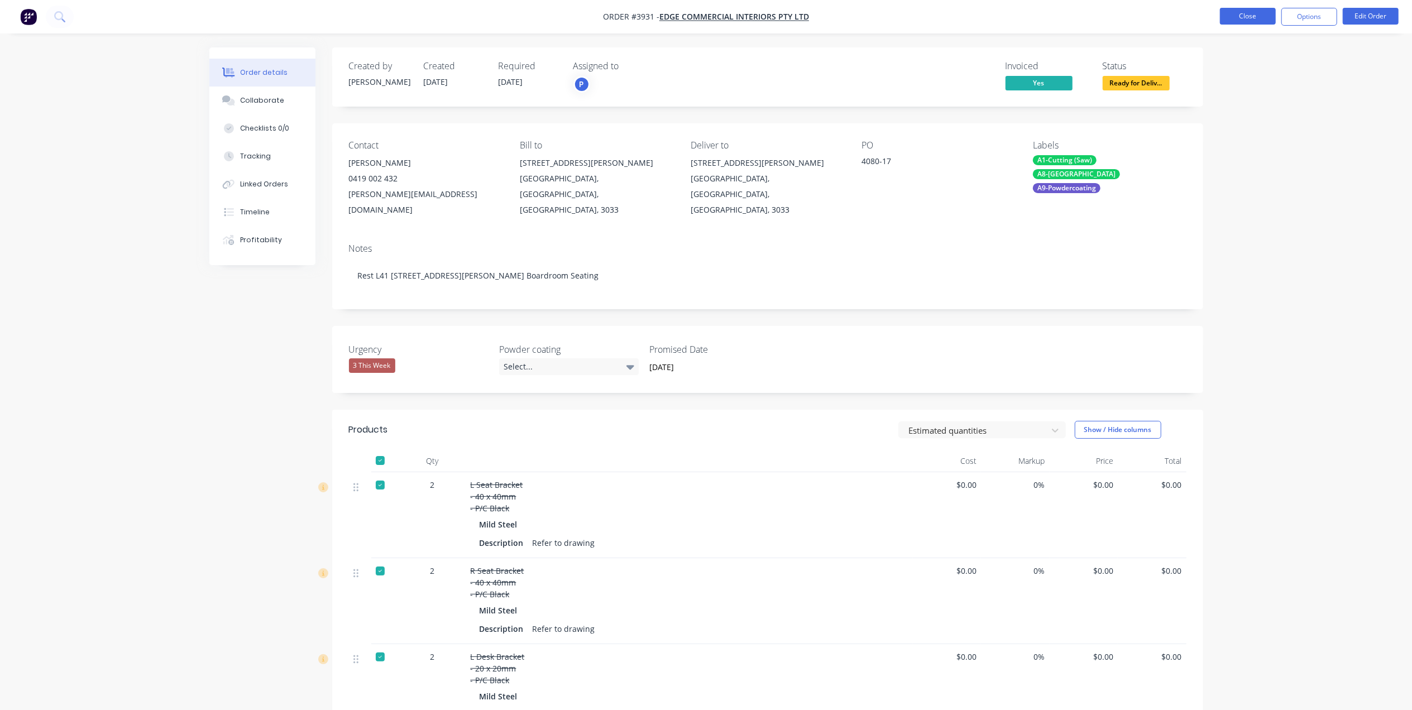
click at [1228, 18] on button "Close" at bounding box center [1248, 16] width 56 height 17
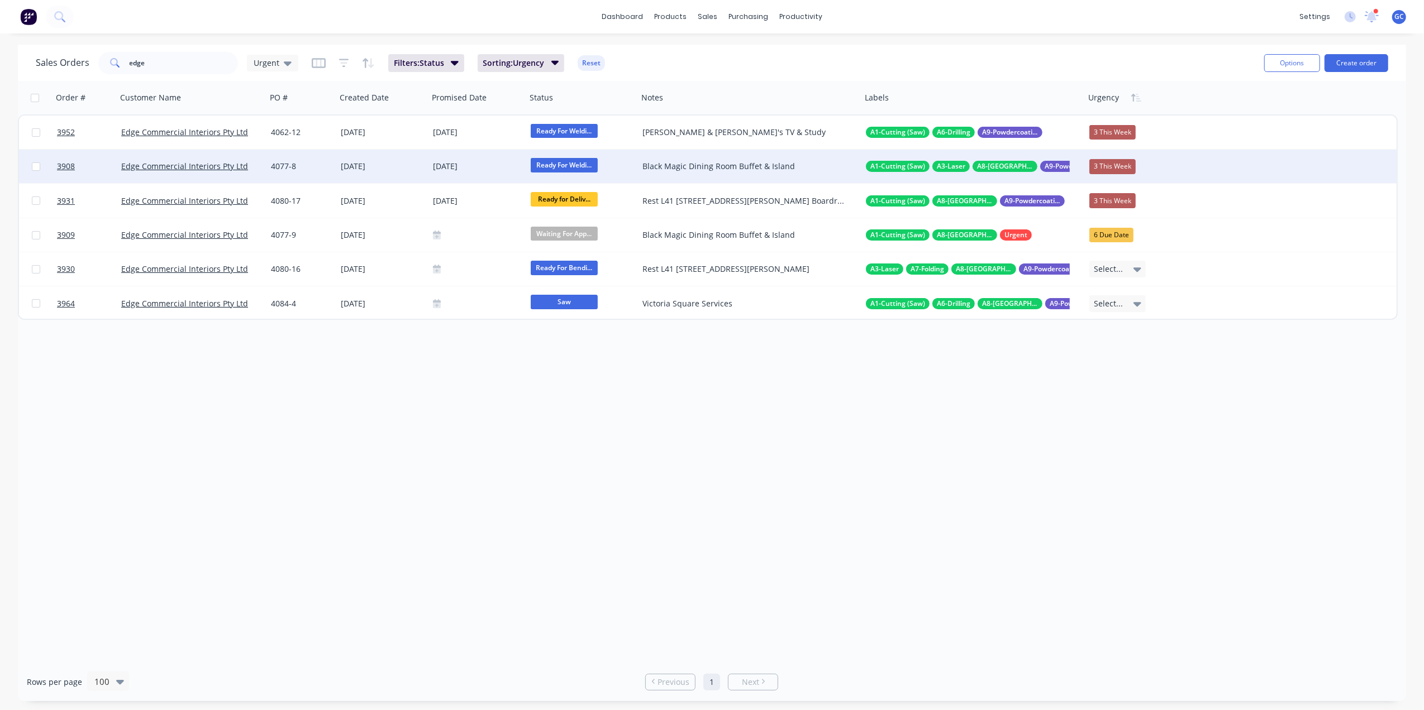
click at [398, 164] on div "[DATE]" at bounding box center [382, 166] width 83 height 11
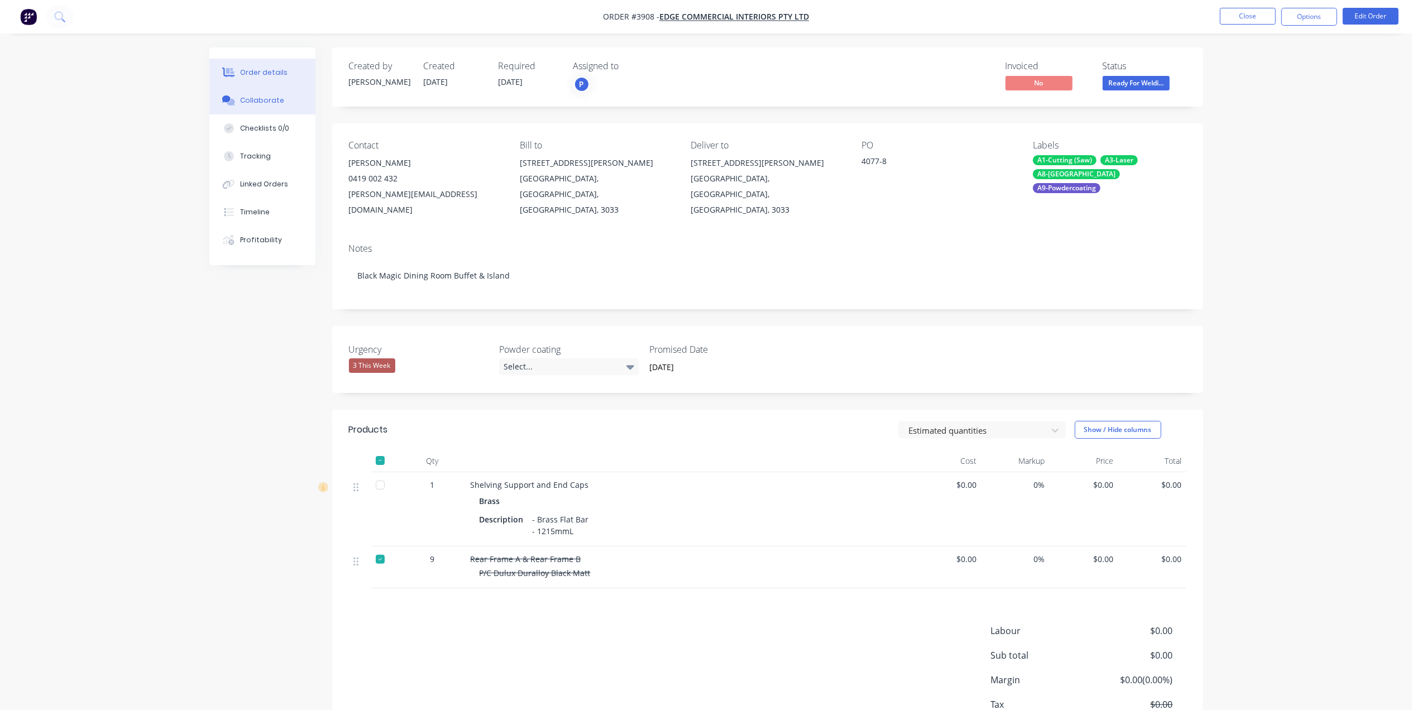
click at [286, 101] on button "Collaborate" at bounding box center [262, 101] width 106 height 28
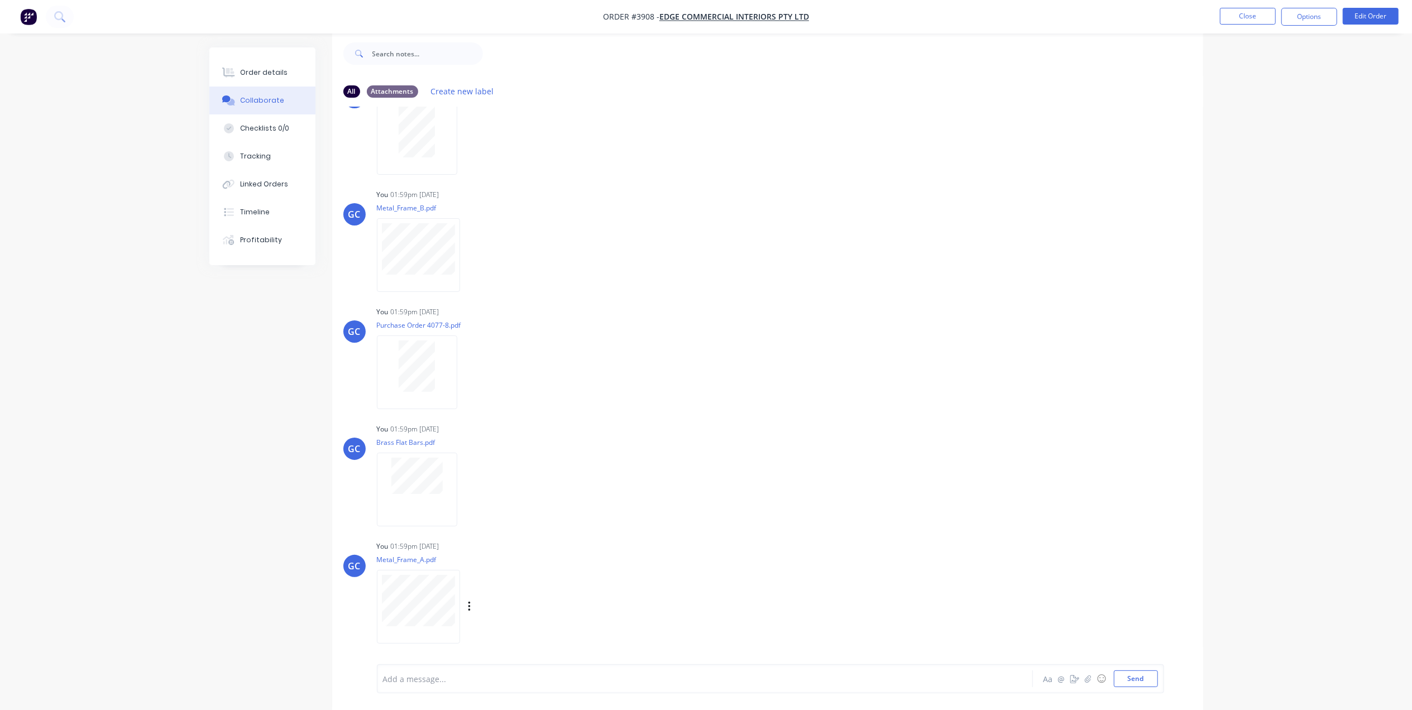
scroll to position [18, 0]
click at [249, 61] on button "Order details" at bounding box center [262, 73] width 106 height 28
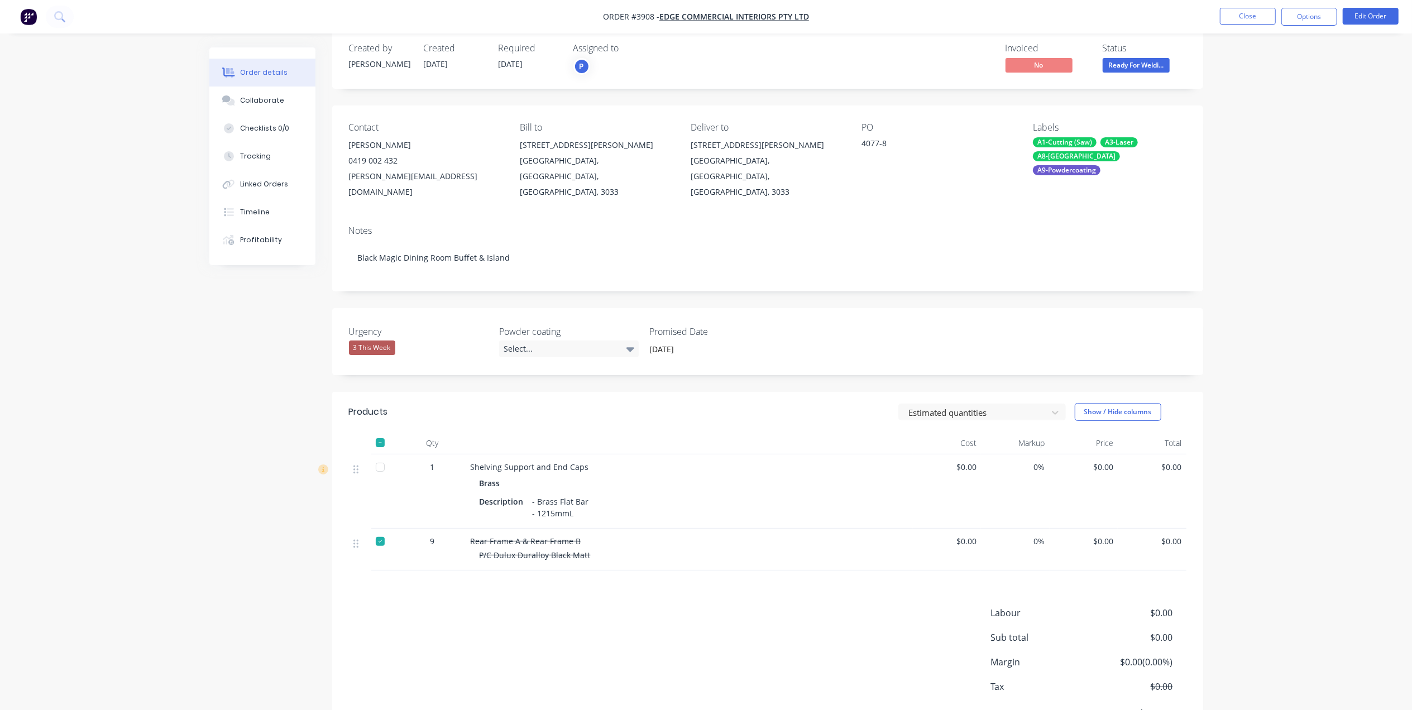
click at [604, 606] on div "Labour $0.00 Sub total $0.00 Margin $0.00 ( 0.00 %) Tax $0.00 Total $0.00" at bounding box center [768, 671] width 838 height 130
click at [384, 531] on div at bounding box center [380, 542] width 22 height 22
drag, startPoint x: 608, startPoint y: 546, endPoint x: 414, endPoint y: 513, distance: 196.6
click at [414, 513] on div "1 Shelving Support and End Caps Brass Description - Brass Flat Bar - 1215mmL $0…" at bounding box center [768, 513] width 838 height 116
click at [514, 609] on div "Labour $0.00 Sub total $0.00 Margin $0.00 ( 0.00 %) Tax $0.00 Total $0.00" at bounding box center [768, 671] width 838 height 130
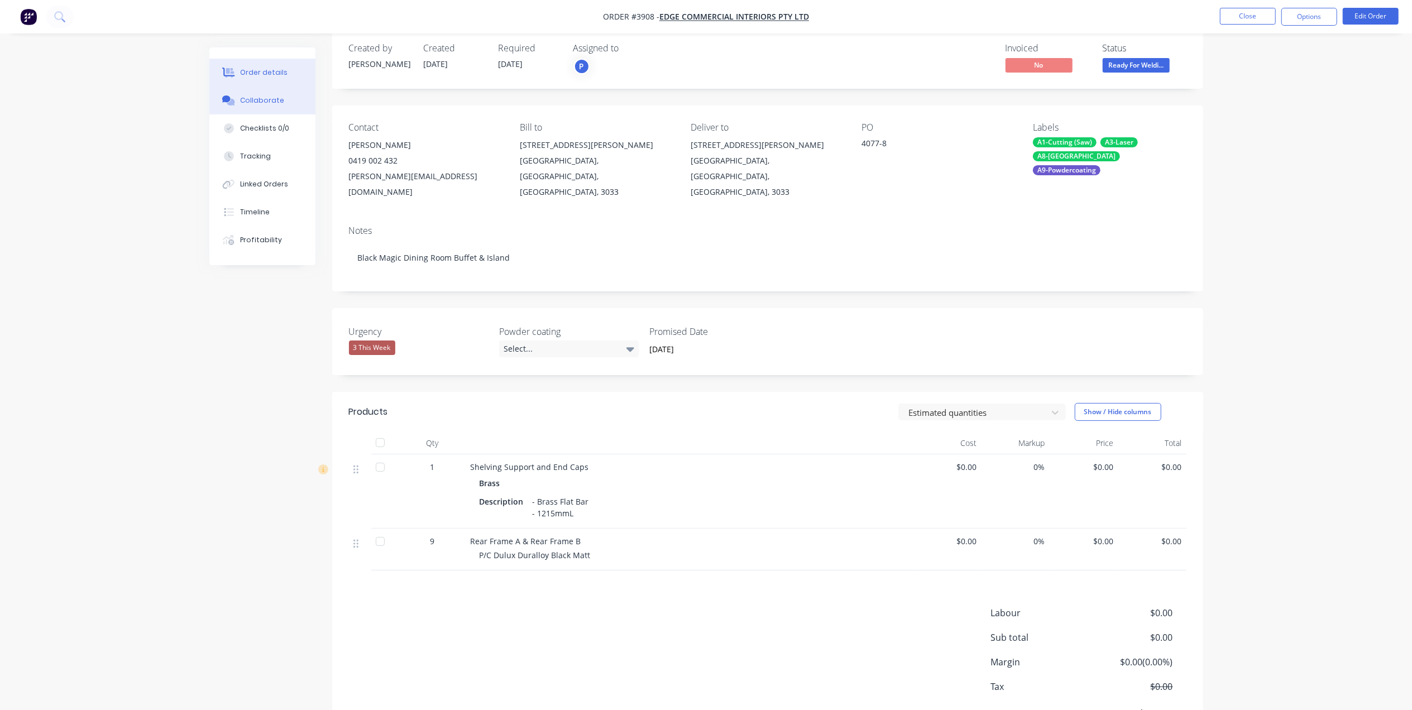
click at [284, 101] on button "Collaborate" at bounding box center [262, 101] width 106 height 28
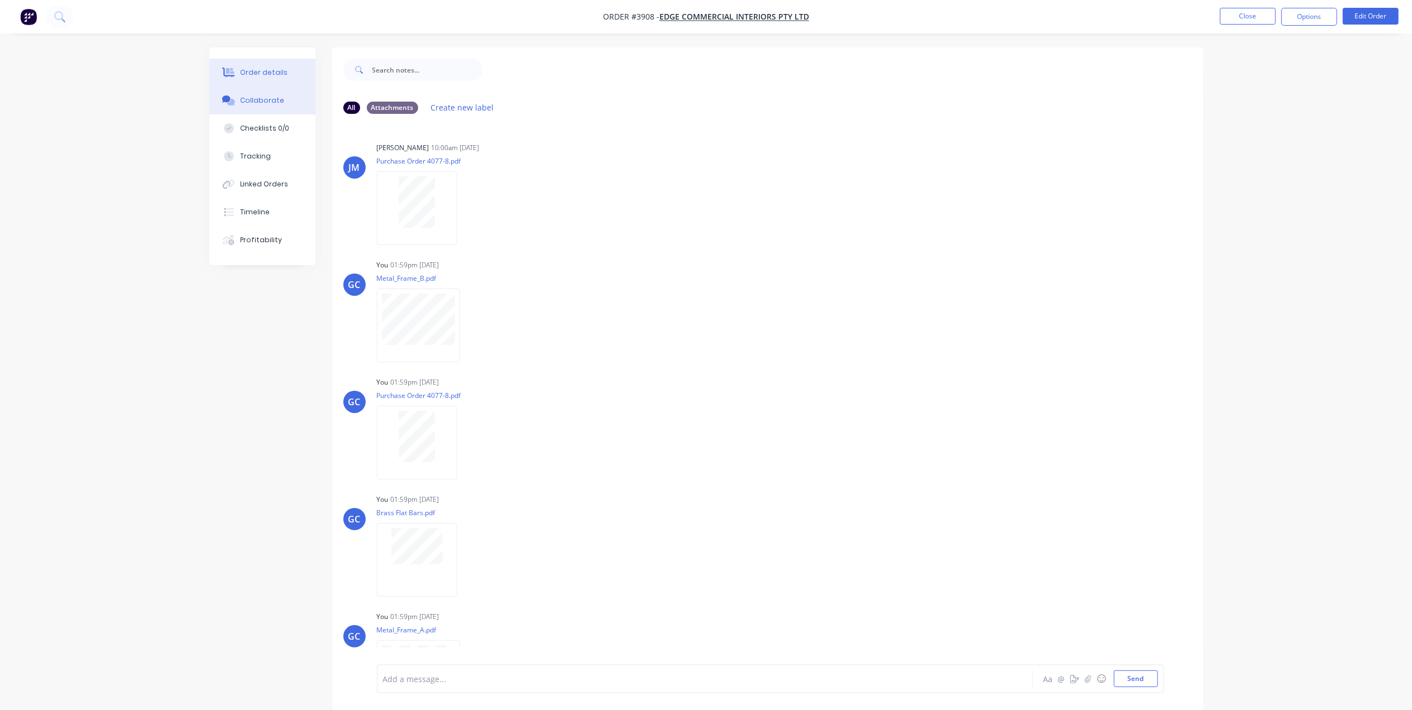
click at [296, 75] on button "Order details" at bounding box center [262, 73] width 106 height 28
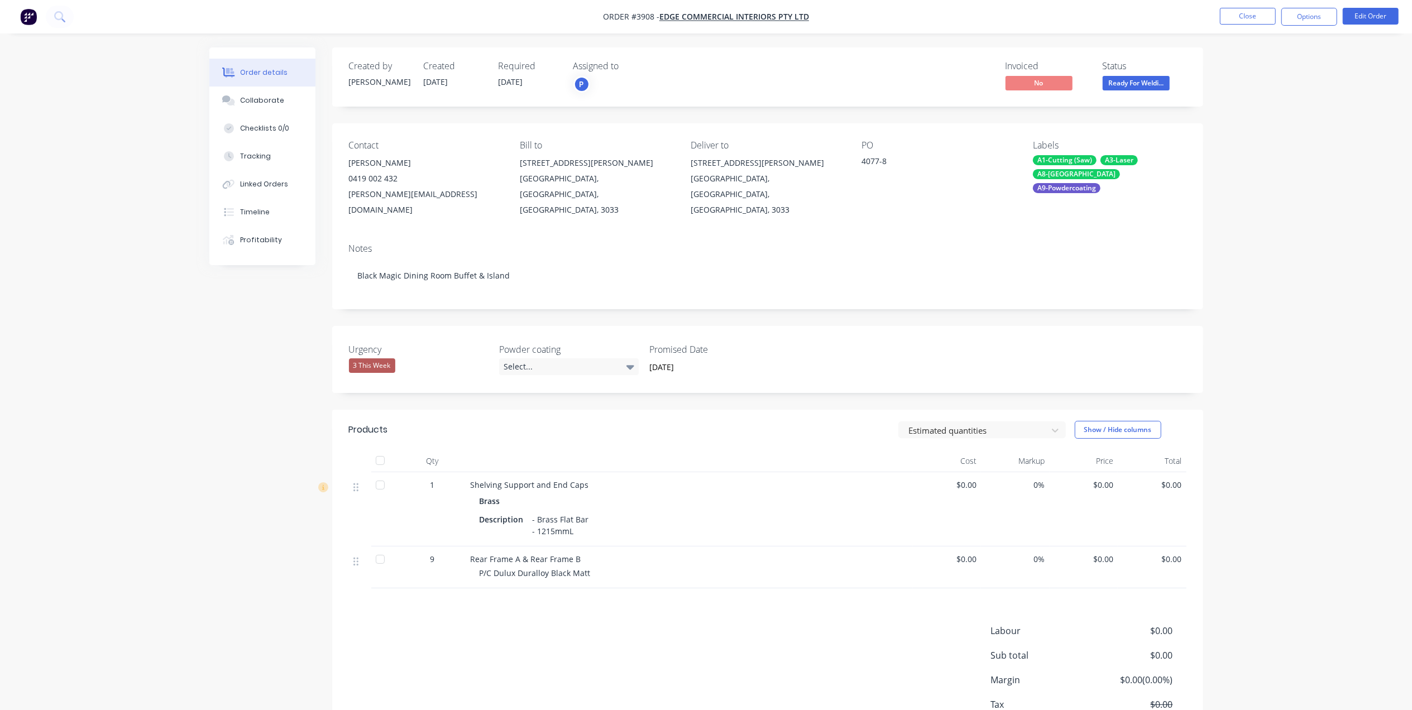
click at [690, 493] on div "Brass" at bounding box center [690, 501] width 420 height 16
click at [438, 479] on div "1" at bounding box center [433, 485] width 58 height 12
click at [524, 512] on div "Description" at bounding box center [504, 520] width 49 height 16
drag, startPoint x: 575, startPoint y: 517, endPoint x: 523, endPoint y: 499, distance: 54.2
click at [523, 512] on div "Description - Brass Flat Bar - 1215mmL" at bounding box center [690, 526] width 420 height 28
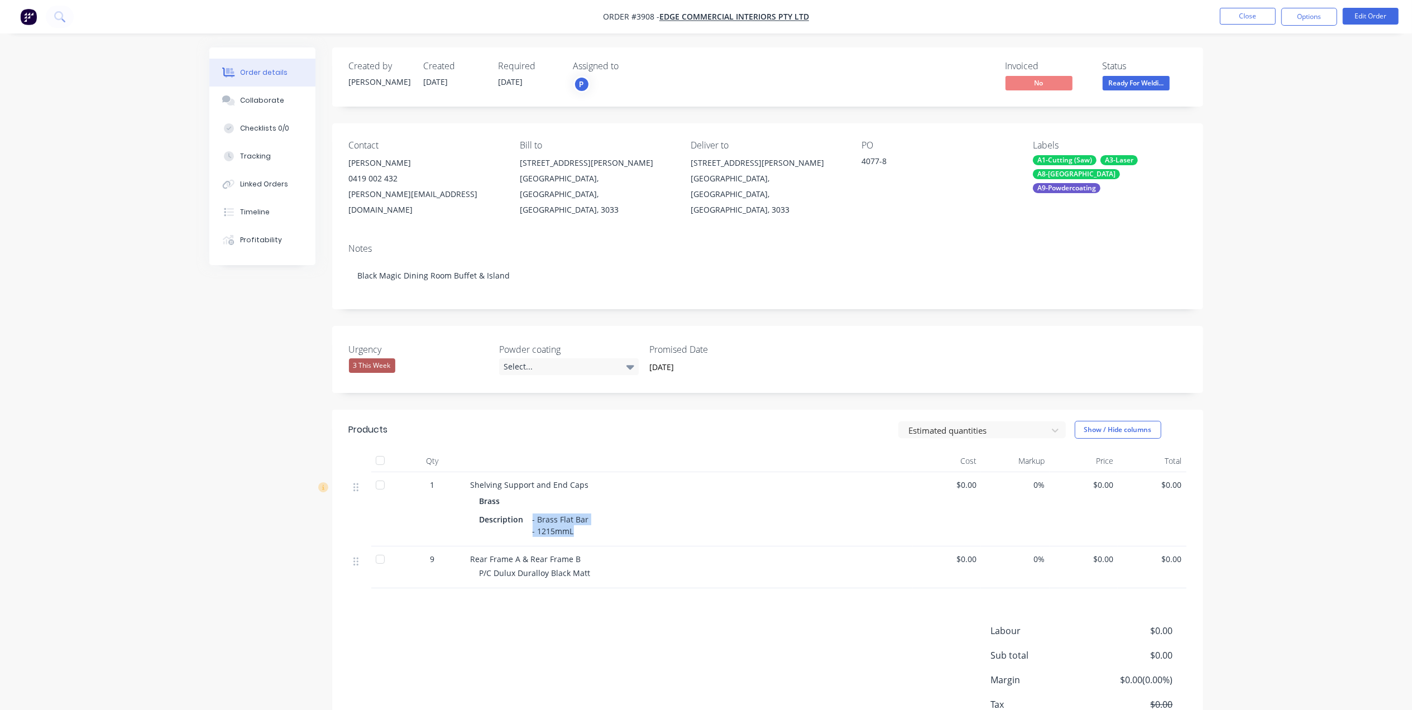
click at [618, 512] on div "Description - Brass Flat Bar - 1215mmL" at bounding box center [690, 526] width 420 height 28
click at [1324, 27] on nav "Order #3908 - Edge Commercial Interiors Pty Ltd Close Options Edit Order" at bounding box center [706, 17] width 1412 height 34
click at [1320, 18] on button "Options" at bounding box center [1310, 17] width 56 height 18
click at [1364, 16] on button "Edit Order" at bounding box center [1371, 16] width 56 height 17
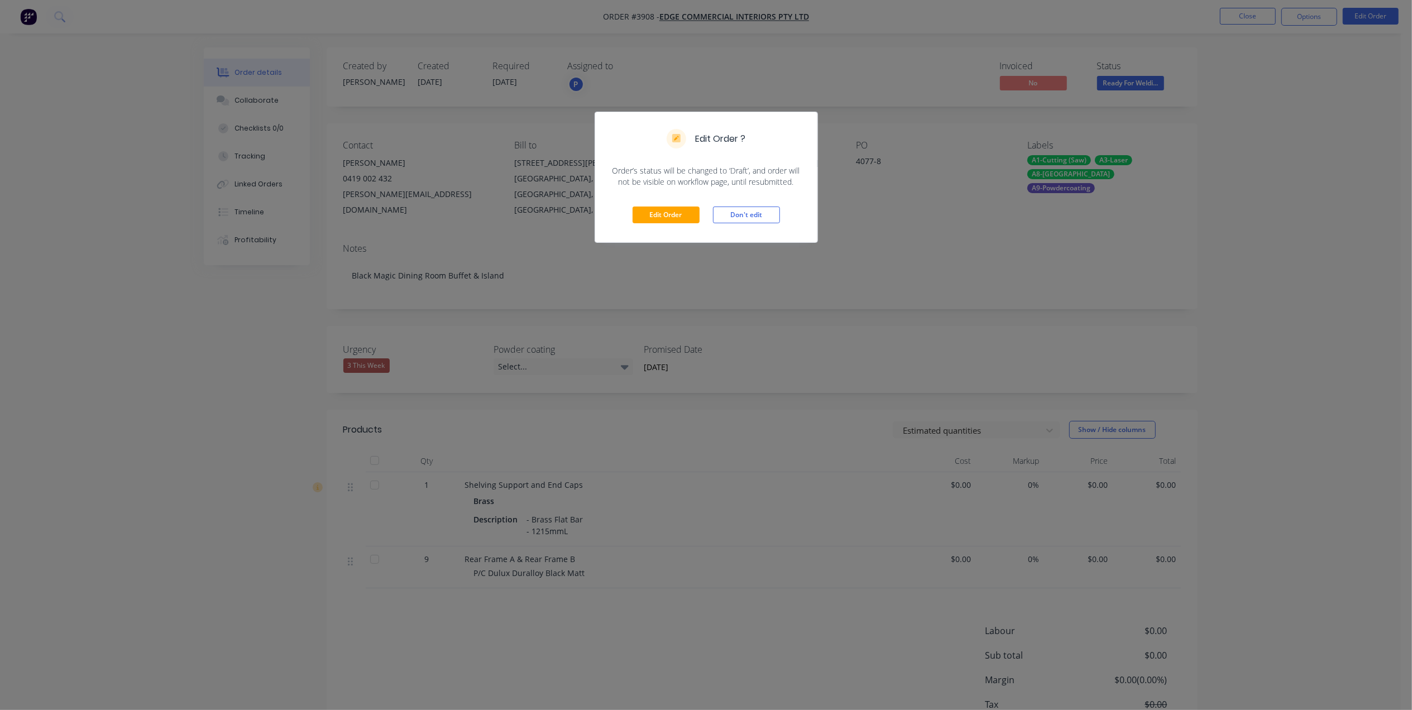
click at [642, 202] on div "Edit Order Don't edit" at bounding box center [706, 215] width 222 height 55
click at [644, 215] on button "Edit Order" at bounding box center [666, 215] width 67 height 17
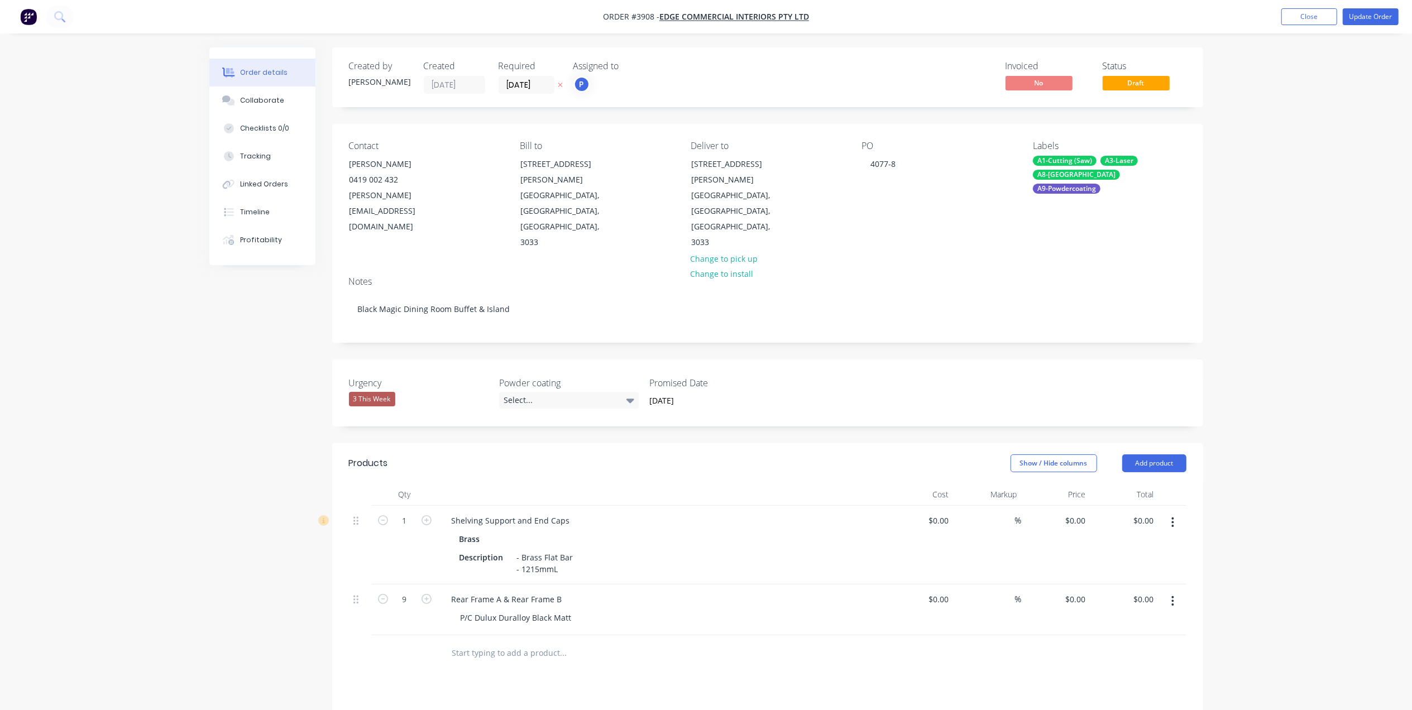
click at [1173, 518] on icon "button" at bounding box center [1173, 523] width 2 height 10
click at [1142, 566] on div "Duplicate" at bounding box center [1134, 574] width 86 height 16
click at [354, 646] on icon at bounding box center [356, 651] width 5 height 10
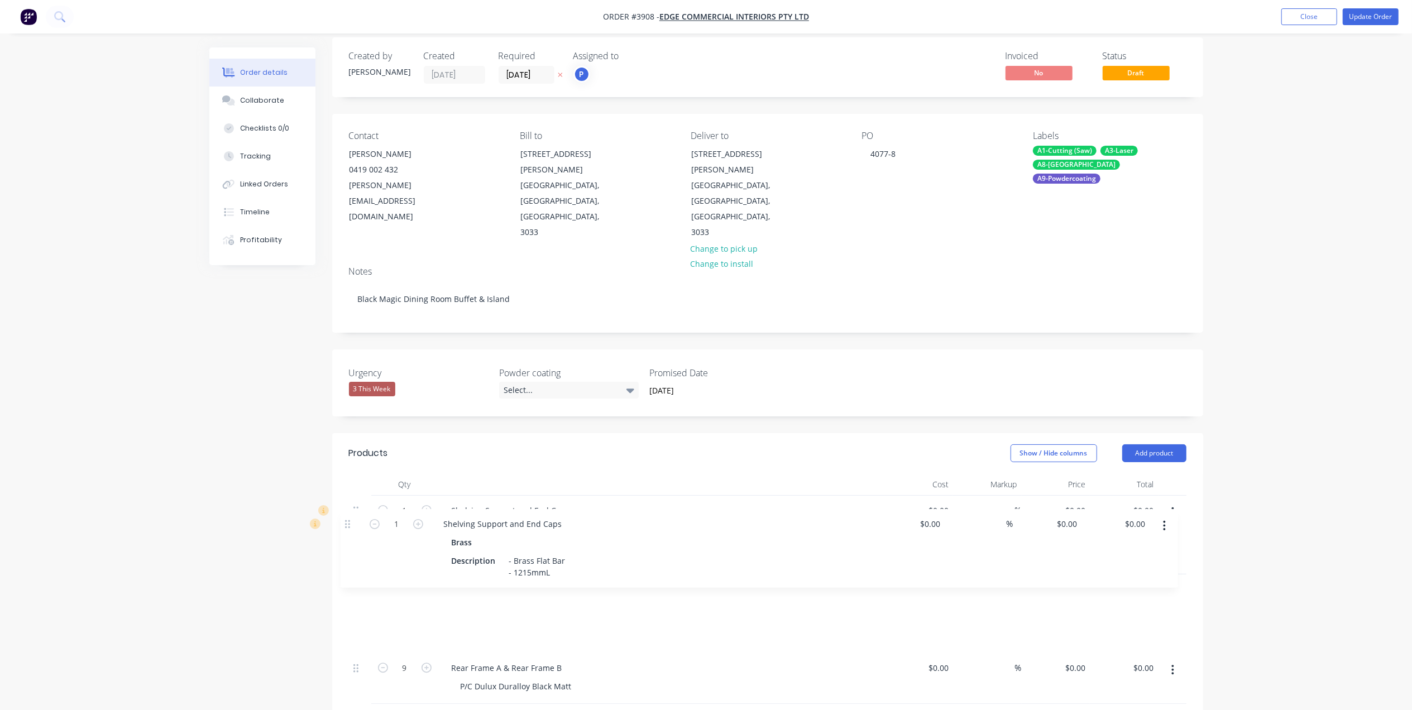
scroll to position [20, 0]
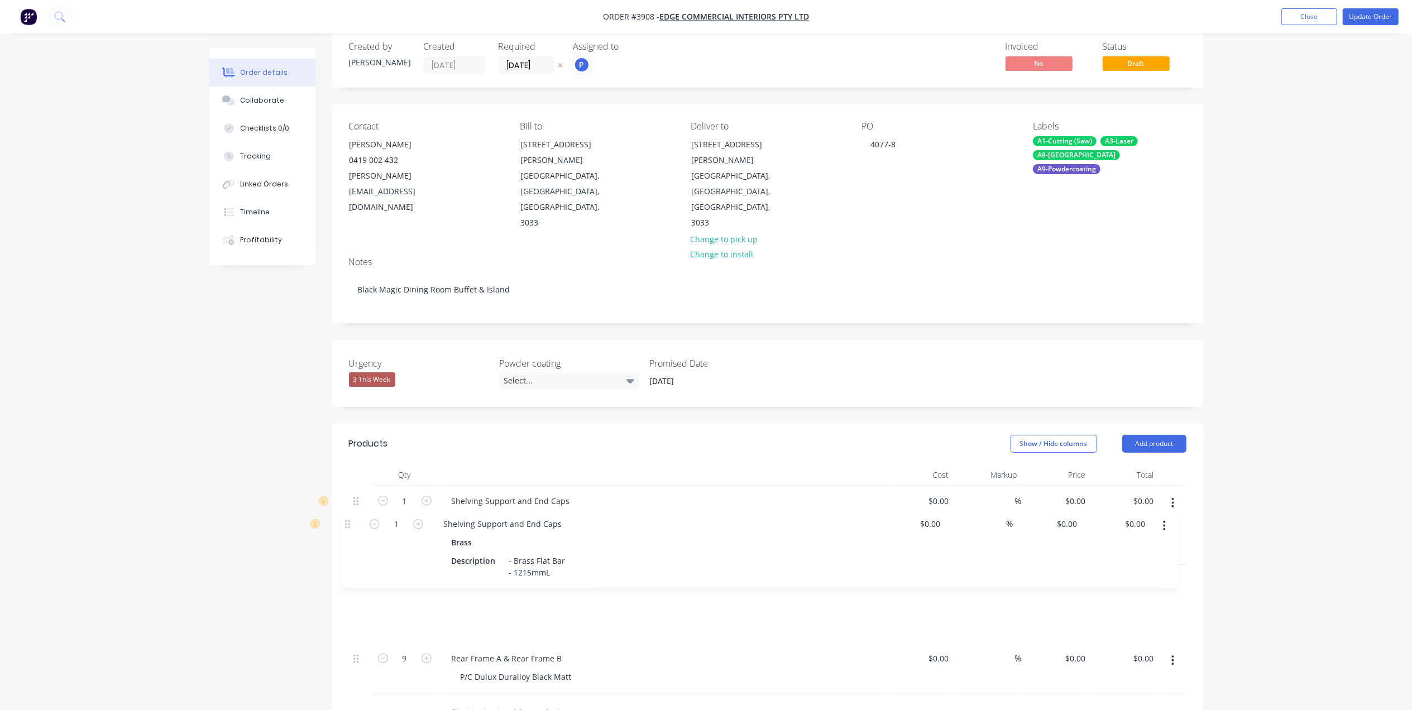
drag, startPoint x: 361, startPoint y: 611, endPoint x: 348, endPoint y: 523, distance: 88.5
click at [349, 523] on div "1 Shelving Support and End Caps Brass Description - Brass Flat Bar - 1215mmL $0…" at bounding box center [768, 590] width 838 height 208
drag, startPoint x: 559, startPoint y: 537, endPoint x: 425, endPoint y: 534, distance: 134.1
click at [425, 565] on div "1 Shelving Support and End Caps Brass Description - Brass Flat Bar - 1215mmL $0…" at bounding box center [768, 604] width 838 height 79
click at [410, 571] on input "1" at bounding box center [404, 579] width 29 height 17
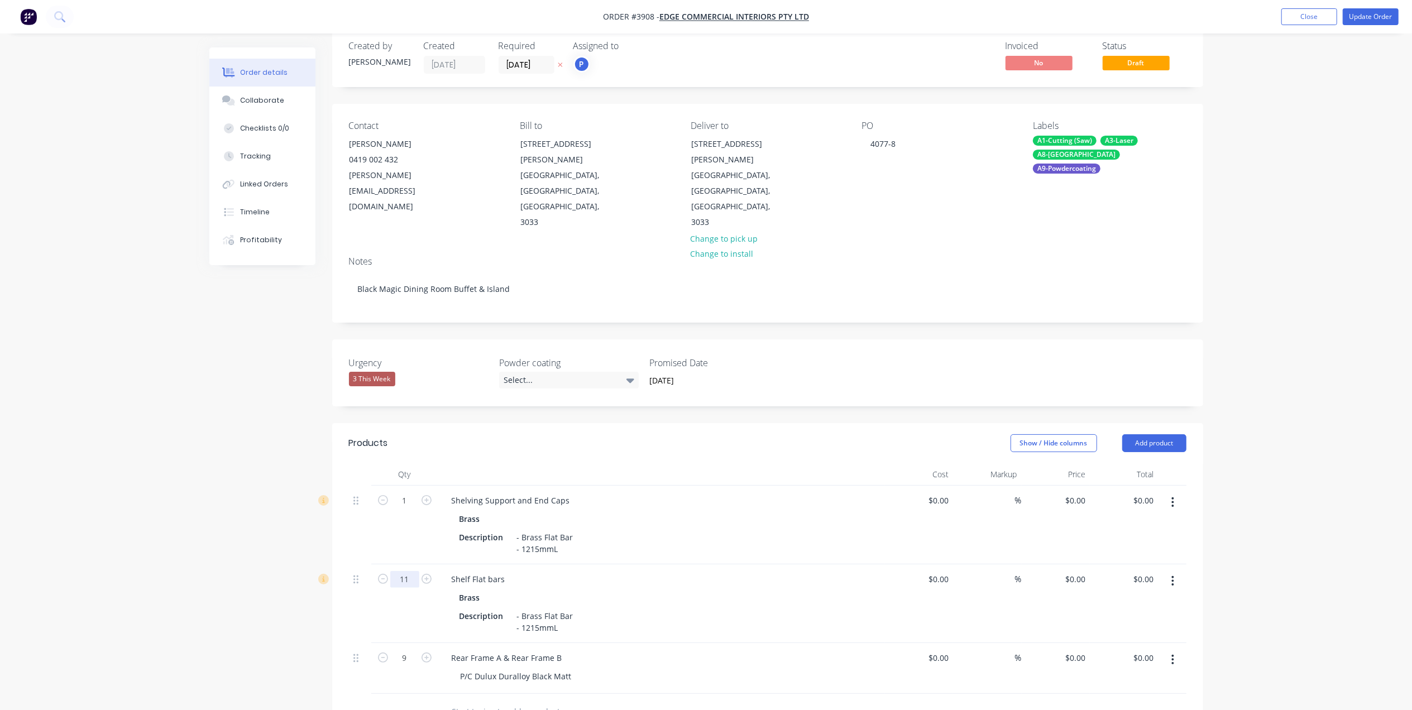
type input "11"
click at [620, 590] on div "Brass" at bounding box center [662, 598] width 404 height 16
drag, startPoint x: 558, startPoint y: 505, endPoint x: 520, endPoint y: 500, distance: 38.2
click at [520, 529] on div "- Brass Flat Bar - 1215mmL" at bounding box center [545, 543] width 65 height 28
click at [691, 493] on div "Shelving Support and End Caps" at bounding box center [662, 501] width 438 height 16
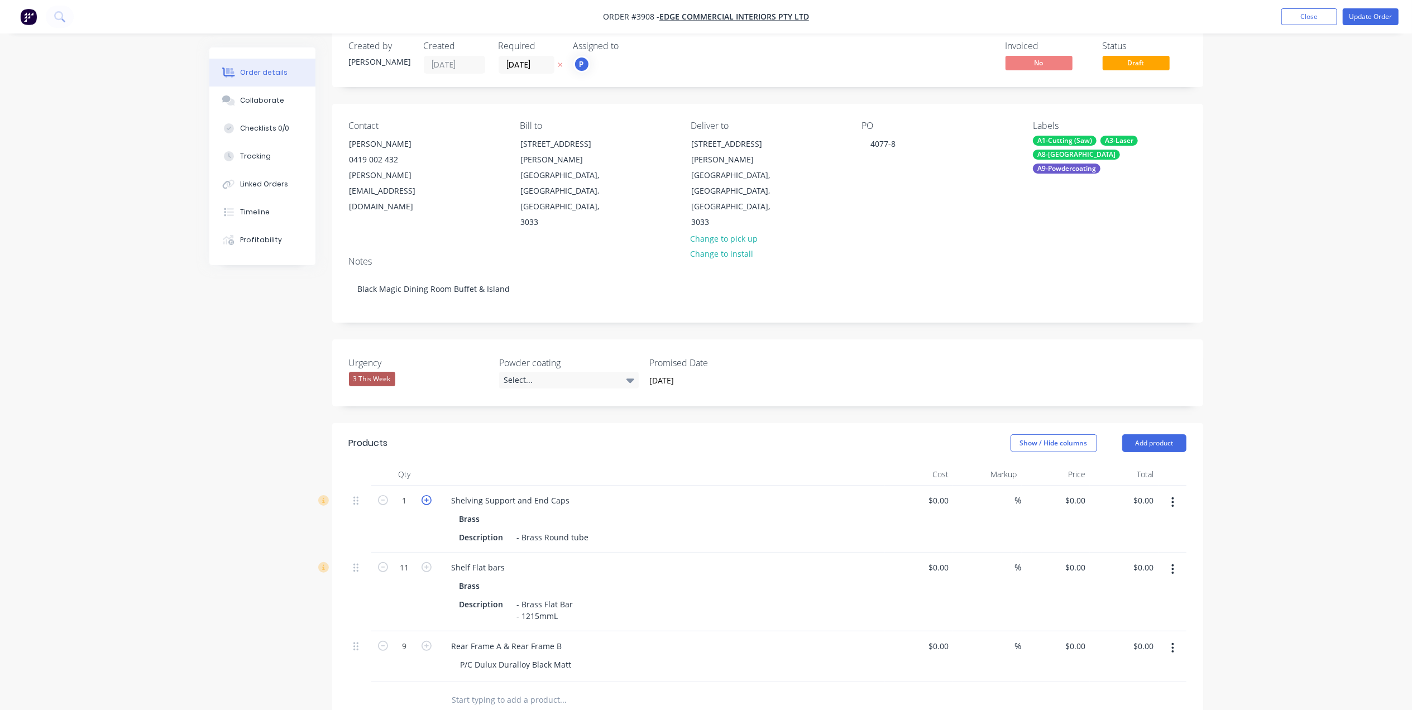
click at [423, 495] on icon "button" at bounding box center [427, 500] width 10 height 10
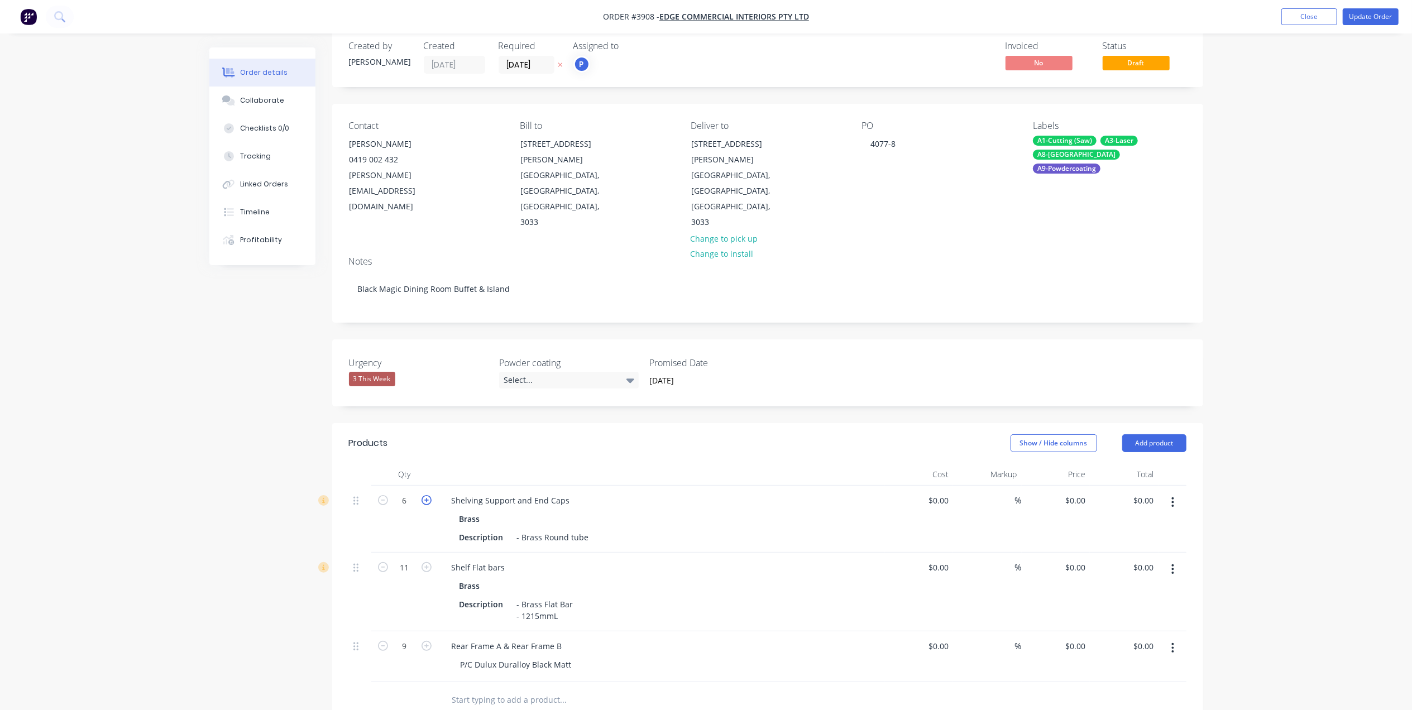
click at [423, 495] on icon "button" at bounding box center [427, 500] width 10 height 10
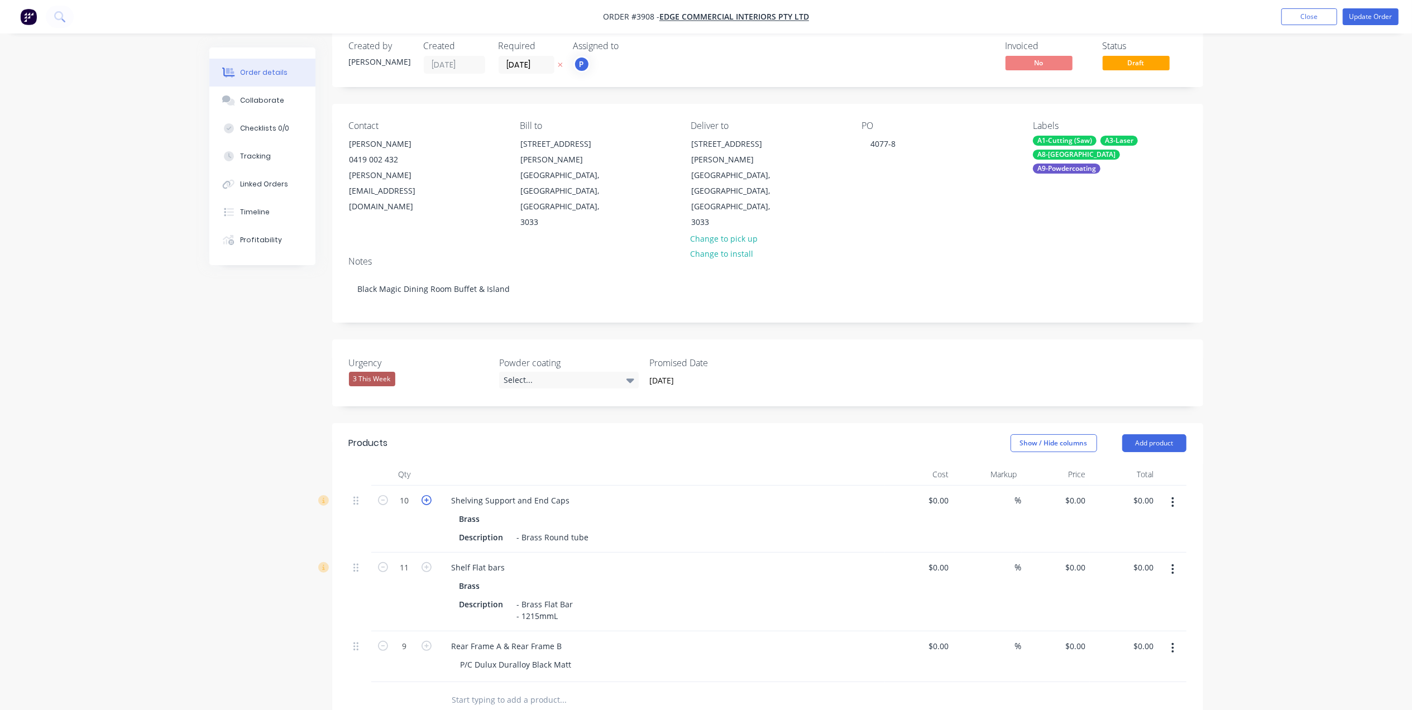
type input "11"
click at [756, 553] on div "Shelf Flat bars Brass Description - Brass Flat Bar - 1215mmL" at bounding box center [661, 592] width 447 height 79
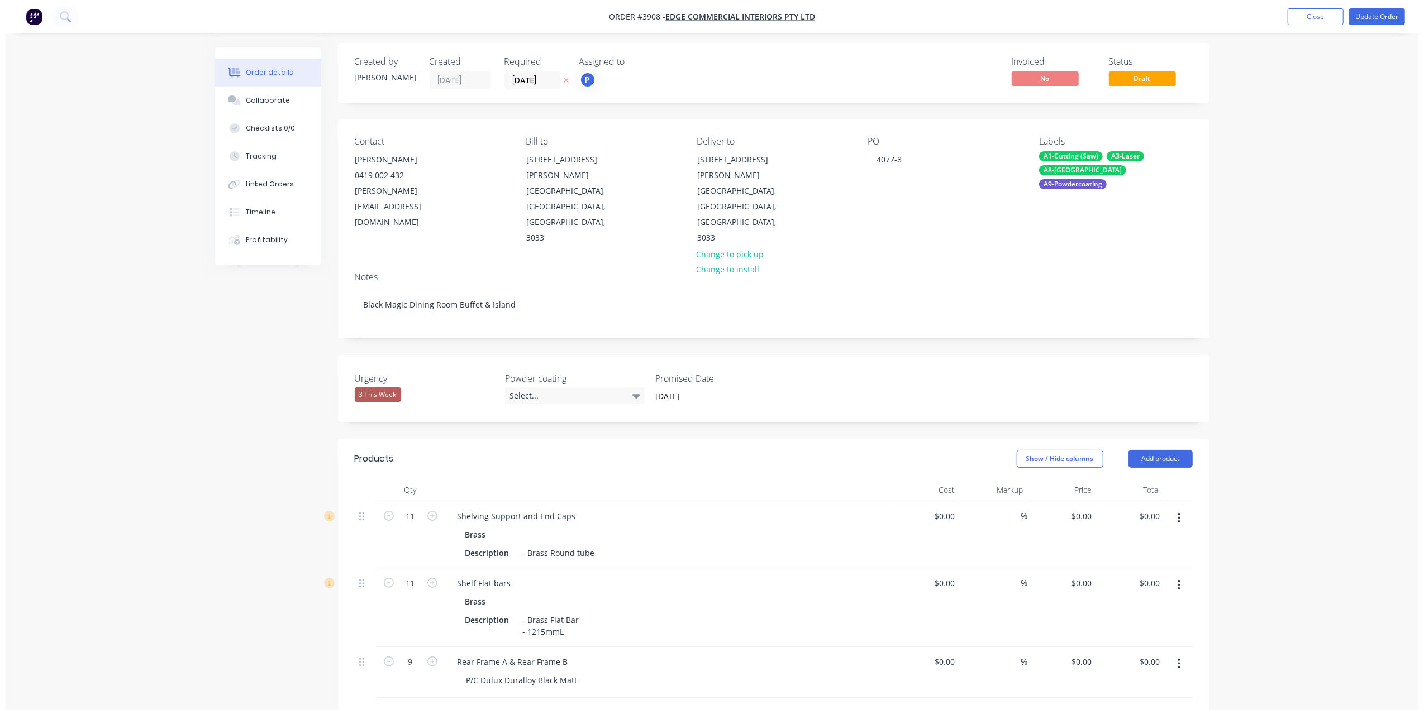
scroll to position [0, 0]
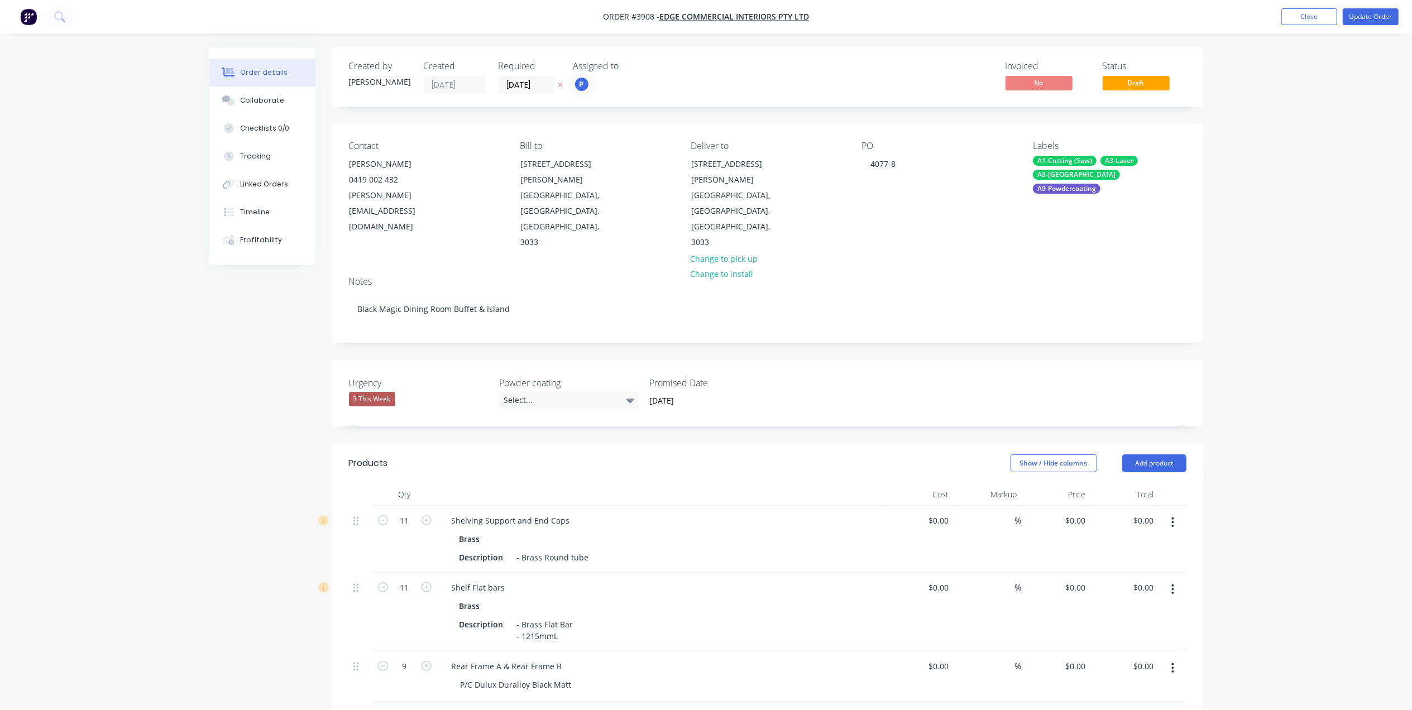
click at [1382, 27] on nav "Order #3908 - Edge Commercial Interiors Pty Ltd Add product Close Update Order" at bounding box center [706, 17] width 1412 height 34
click at [1382, 25] on nav "Order #3908 - Edge Commercial Interiors Pty Ltd Add product Close Update Order" at bounding box center [706, 17] width 1412 height 34
click at [1390, 17] on button "Update Order" at bounding box center [1371, 16] width 56 height 17
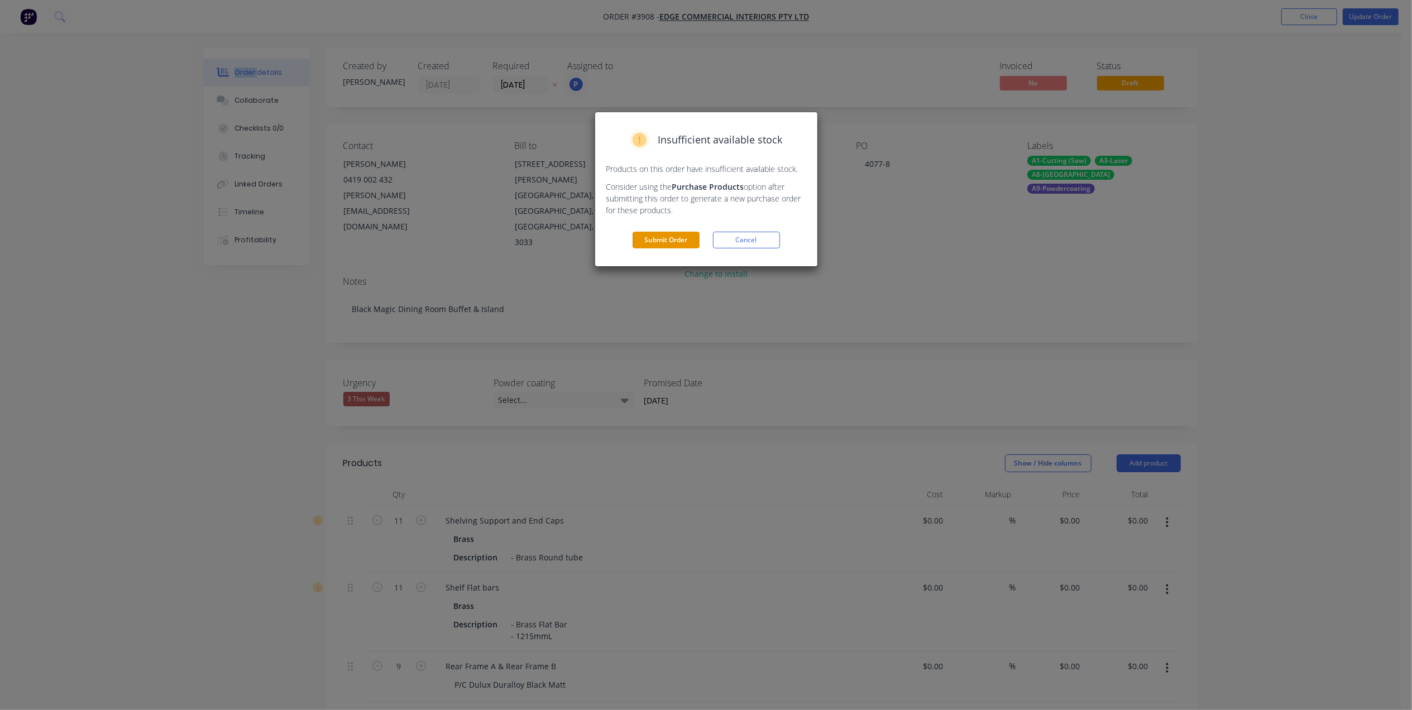
click at [675, 242] on button "Submit Order" at bounding box center [666, 240] width 67 height 17
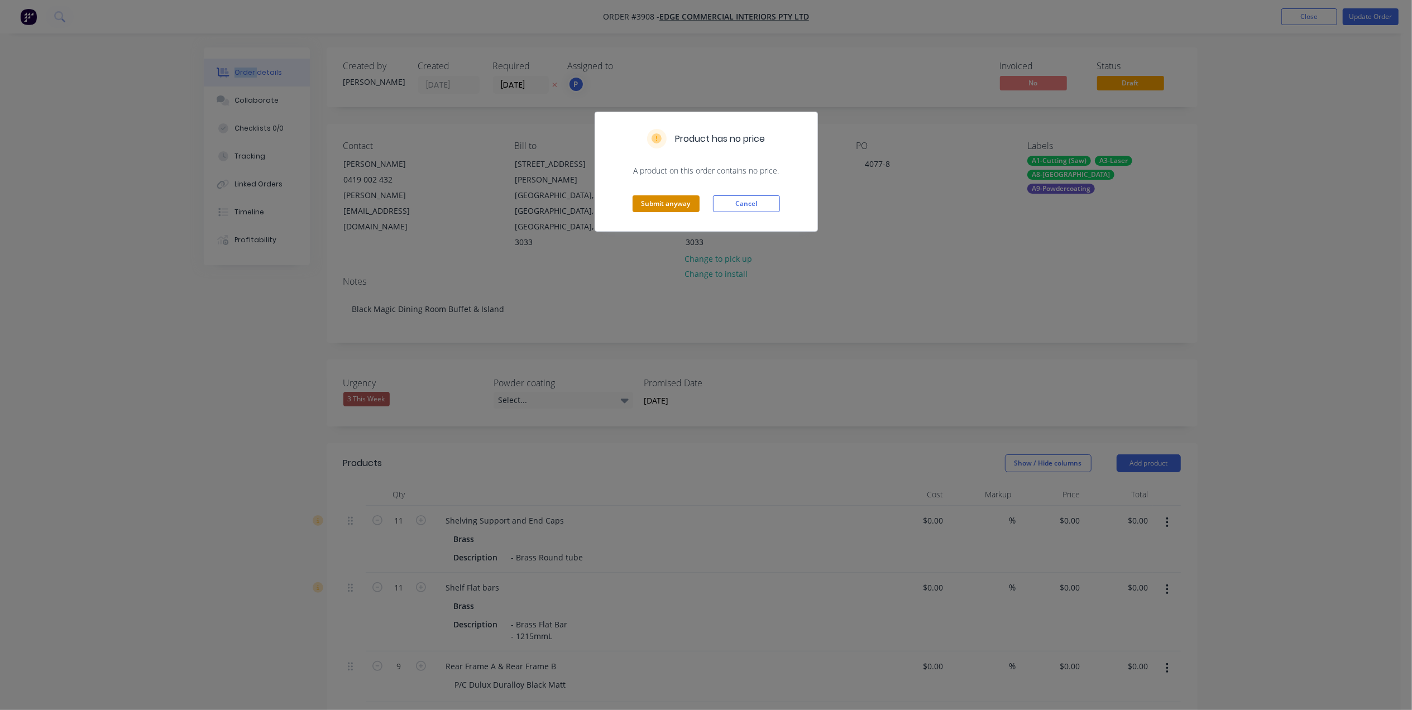
click at [682, 203] on button "Submit anyway" at bounding box center [666, 203] width 67 height 17
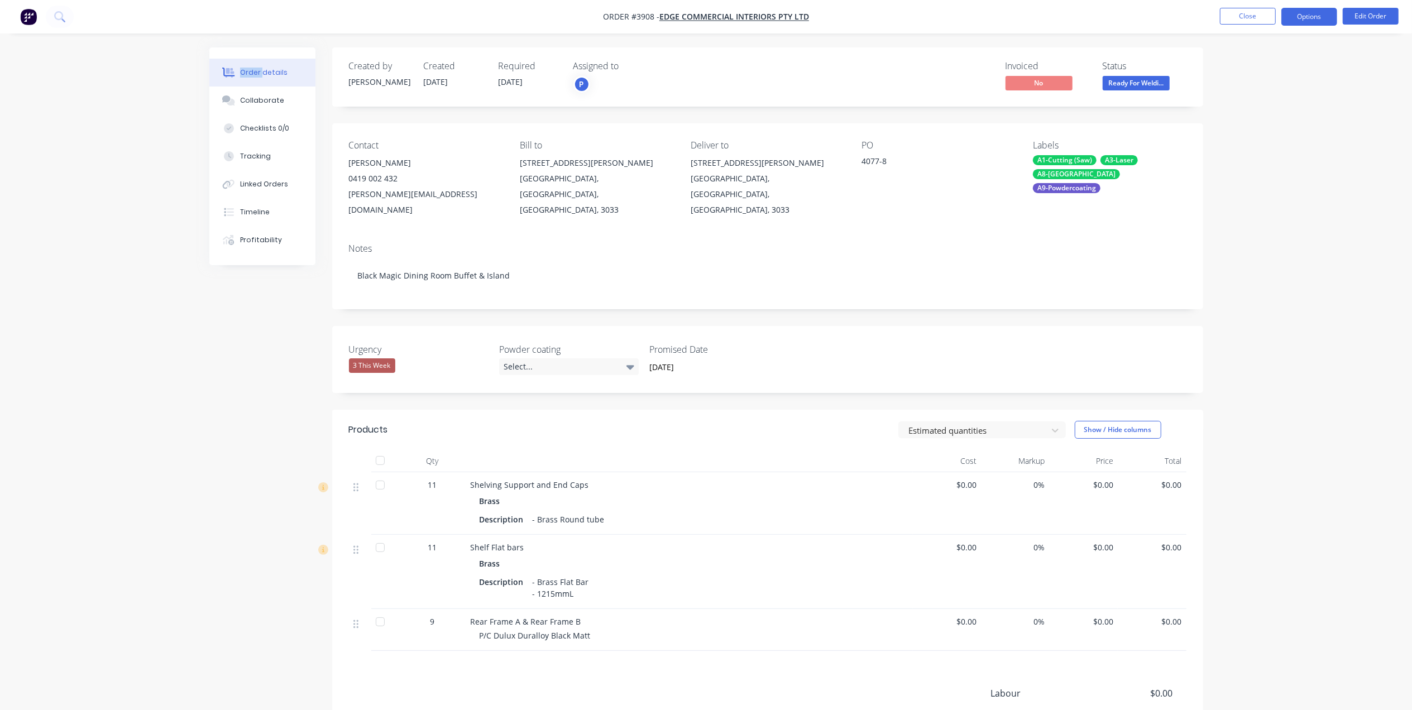
click at [1308, 10] on button "Options" at bounding box center [1310, 17] width 56 height 18
click at [1248, 130] on div "Work Order" at bounding box center [1276, 135] width 103 height 16
click at [1255, 112] on div "Without pricing" at bounding box center [1276, 112] width 103 height 16
click at [1259, 11] on button "Close" at bounding box center [1248, 16] width 56 height 17
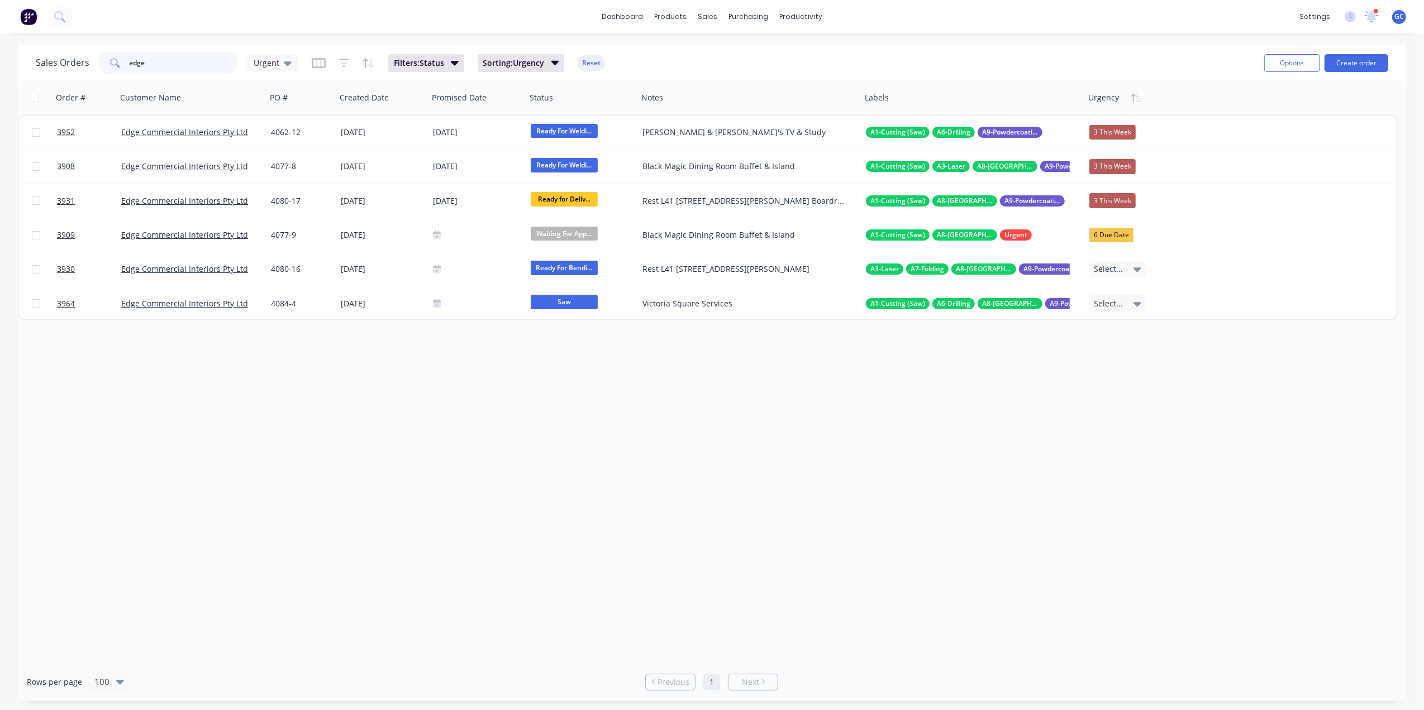
drag, startPoint x: 181, startPoint y: 60, endPoint x: 102, endPoint y: 52, distance: 79.7
click at [102, 52] on div "edge" at bounding box center [168, 63] width 140 height 22
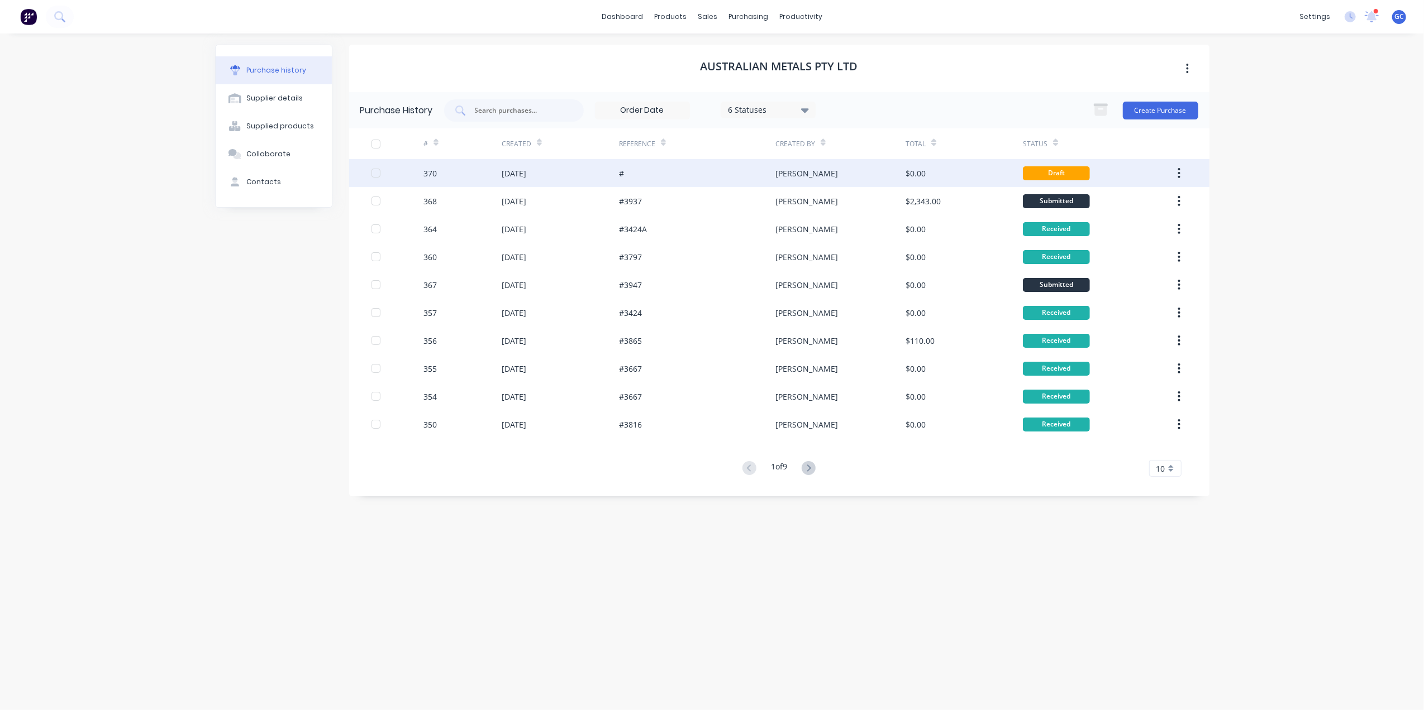
click at [715, 175] on div "#" at bounding box center [697, 173] width 156 height 28
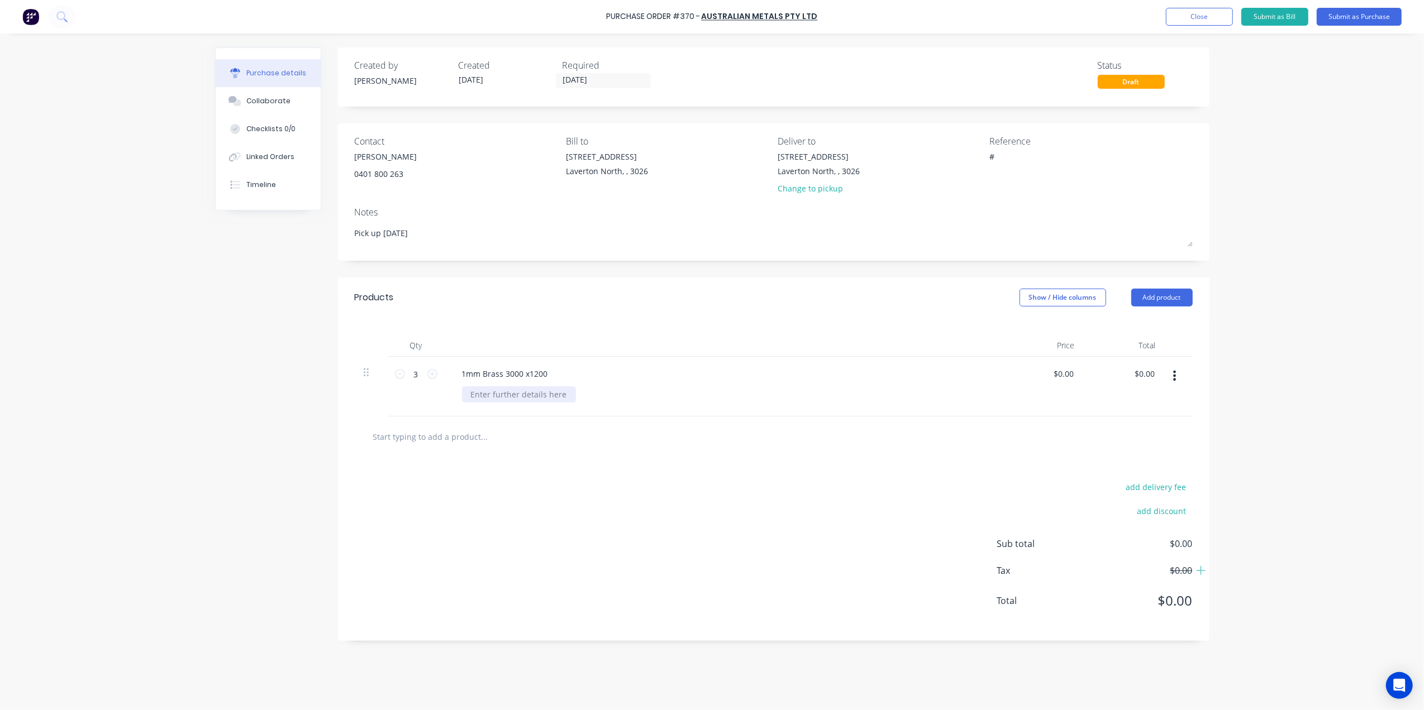
click at [526, 393] on div at bounding box center [519, 394] width 114 height 16
click at [1015, 146] on div "Reference" at bounding box center [1090, 141] width 203 height 13
click at [1018, 161] on textarea "#" at bounding box center [1059, 163] width 140 height 25
type textarea "x"
click at [1033, 160] on textarea "#" at bounding box center [1059, 163] width 140 height 25
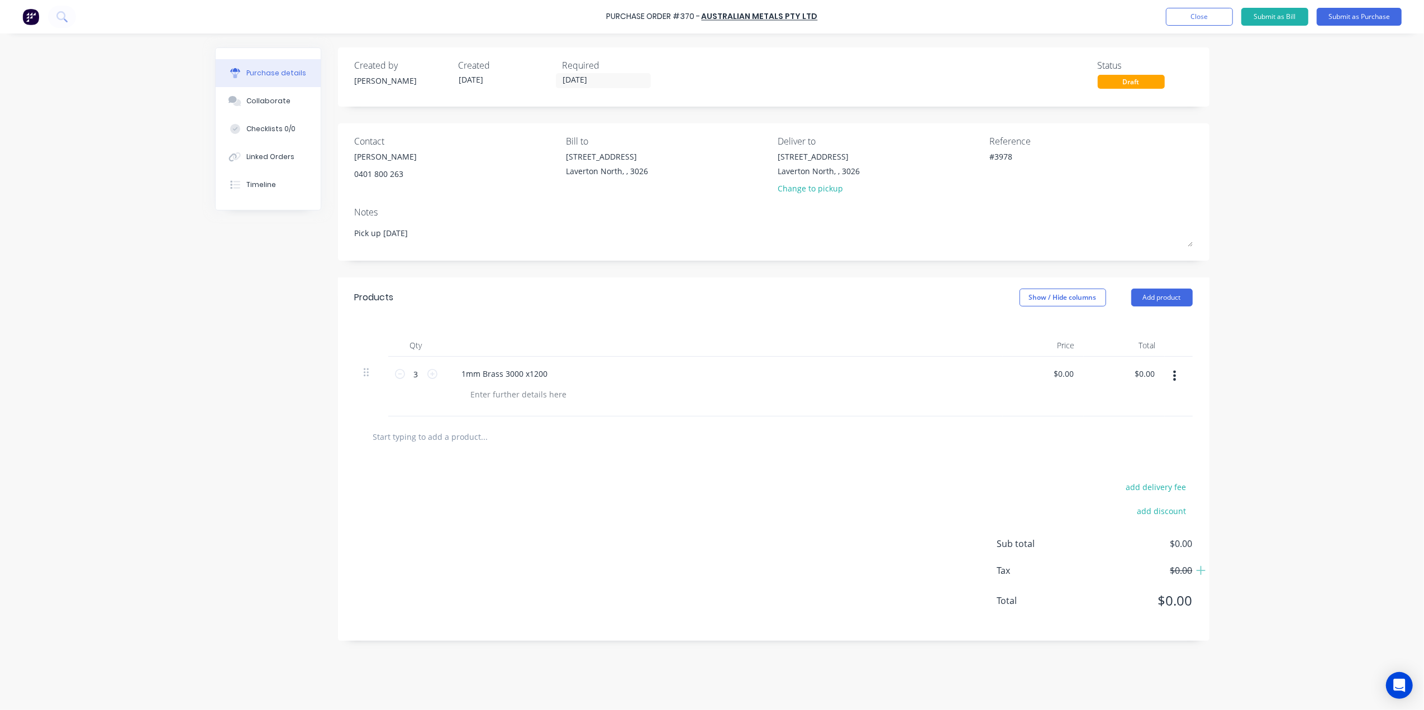
type textarea "#3978"
type textarea "x"
type textarea "#3978"
click at [673, 358] on div "1mm Brass 3000 x1200" at bounding box center [723, 387] width 558 height 60
type textarea "x"
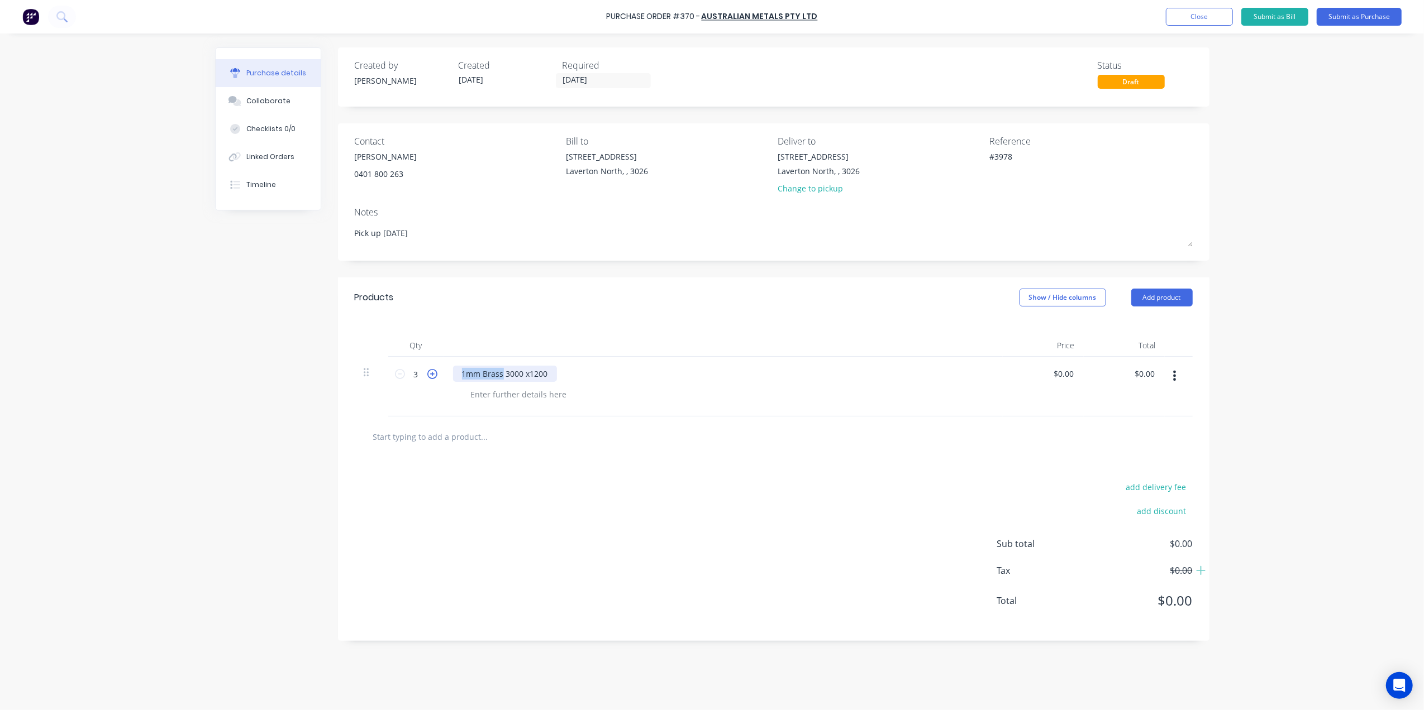
drag, startPoint x: 503, startPoint y: 376, endPoint x: 434, endPoint y: 374, distance: 68.2
click at [434, 374] on div "3 3 1mm Brass 3000 x1200 $0.00 $0.00 $0.00 $0.00" at bounding box center [774, 387] width 838 height 60
type textarea "x"
click at [519, 401] on div at bounding box center [519, 394] width 114 height 16
click at [460, 376] on div "3000 x1200" at bounding box center [483, 374] width 60 height 16
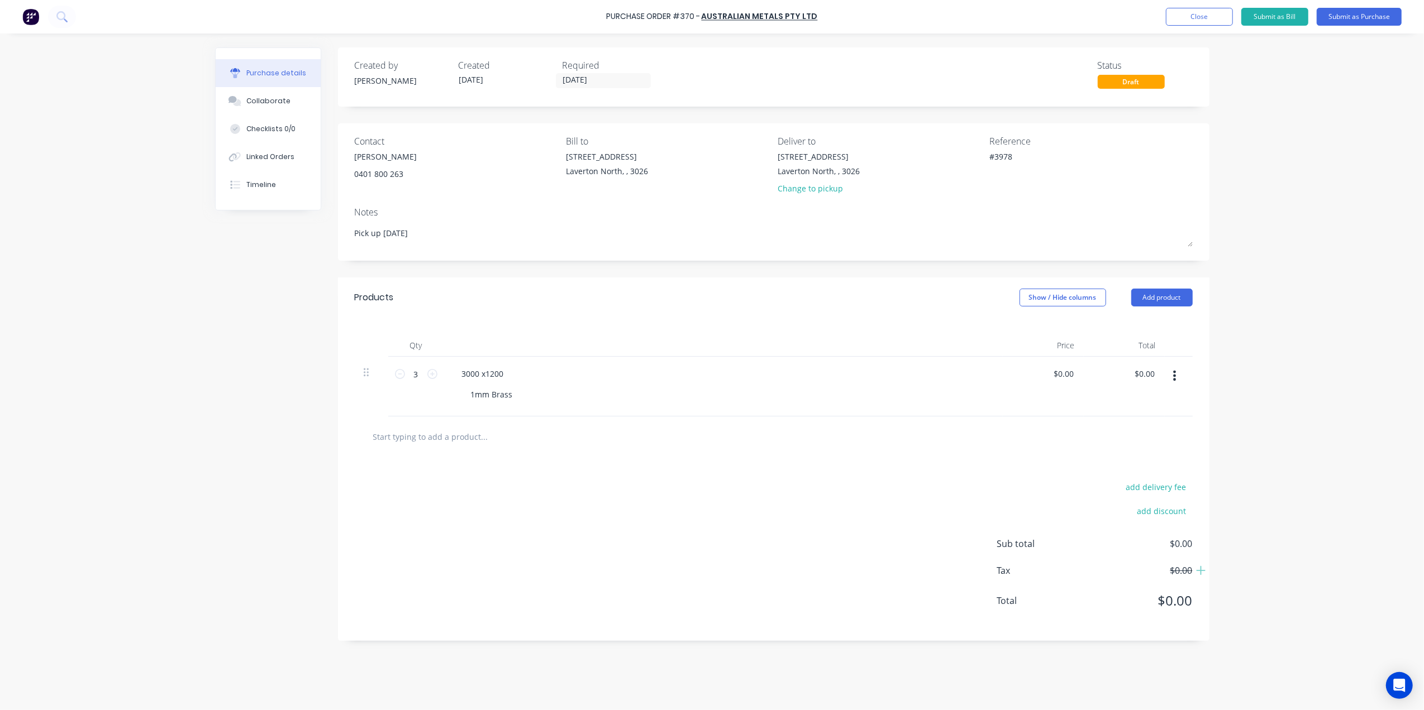
click at [698, 415] on div "3000 x1200 1mm Brass" at bounding box center [723, 387] width 558 height 60
click at [489, 367] on div "3000 x1200" at bounding box center [483, 374] width 60 height 16
click at [595, 305] on div "Products Show / Hide columns Add product" at bounding box center [773, 298] width 871 height 40
click at [579, 68] on div "Required" at bounding box center [609, 65] width 95 height 13
click at [584, 90] on div "Created by [PERSON_NAME] Created [DATE] Required [DATE] Status Draft" at bounding box center [773, 76] width 871 height 59
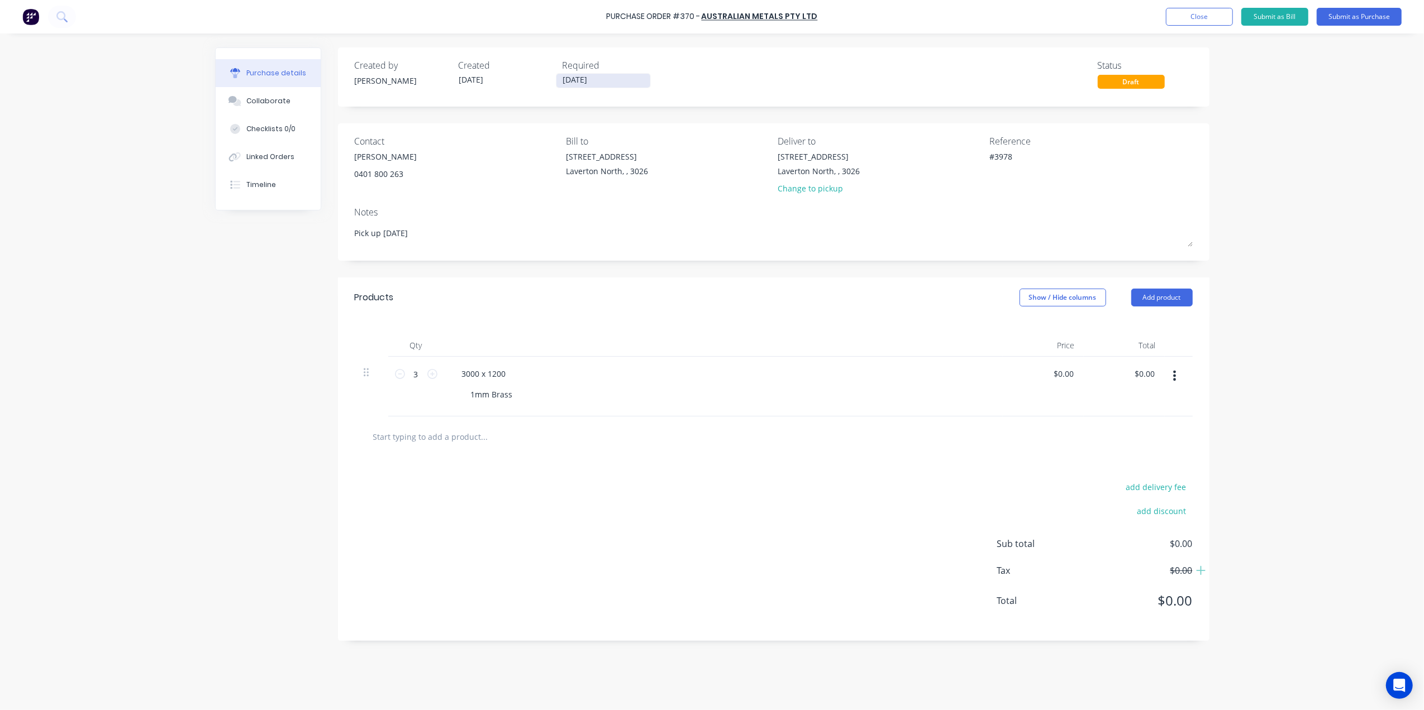
click at [588, 78] on input "[DATE]" at bounding box center [603, 81] width 94 height 14
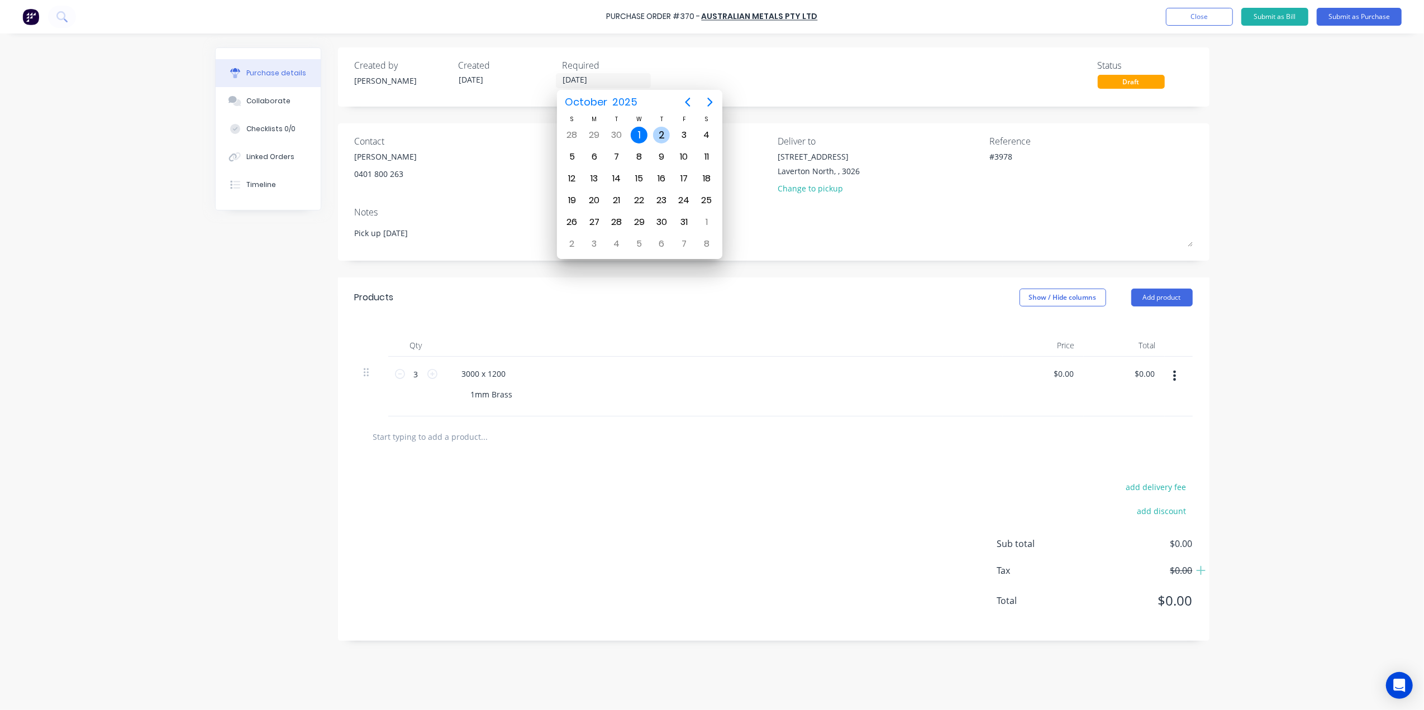
click at [665, 131] on div "2" at bounding box center [661, 135] width 17 height 17
type textarea "x"
type input "[DATE]"
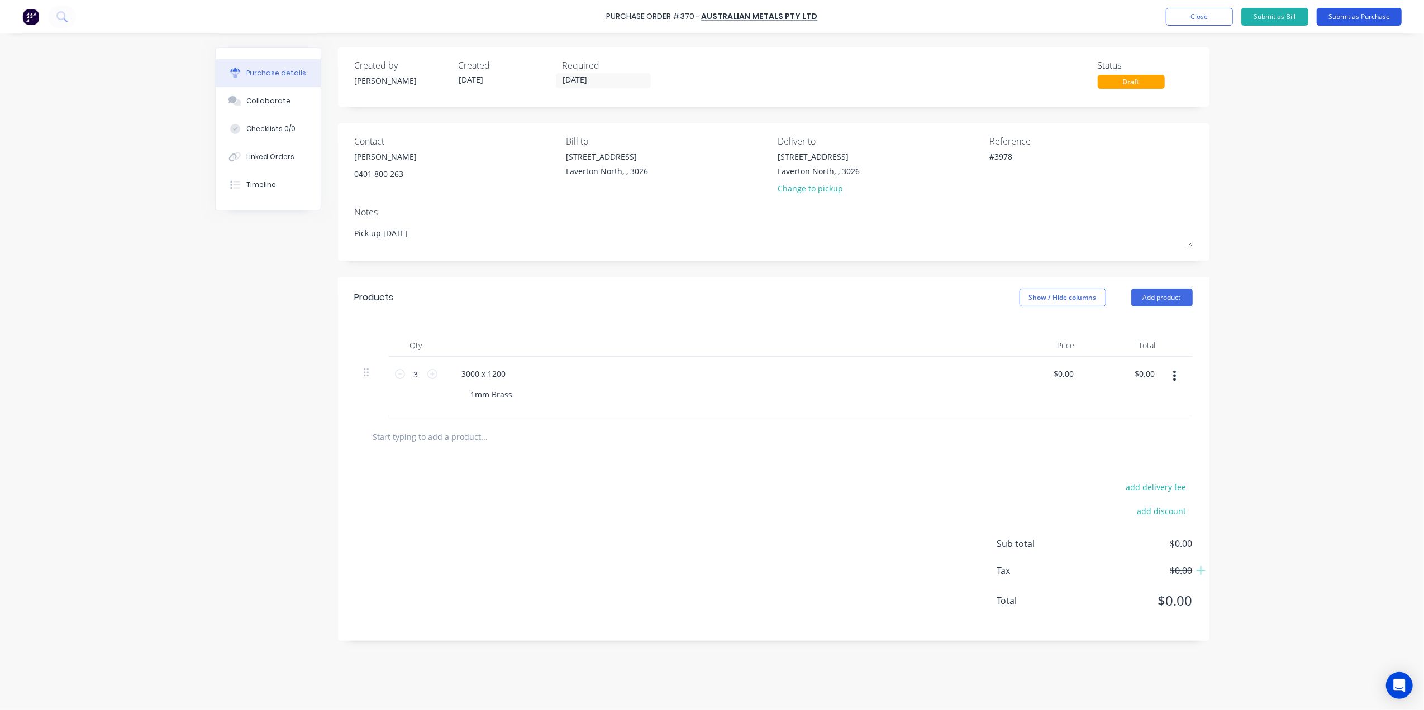
click at [1350, 18] on button "Submit as Purchase" at bounding box center [1358, 17] width 85 height 18
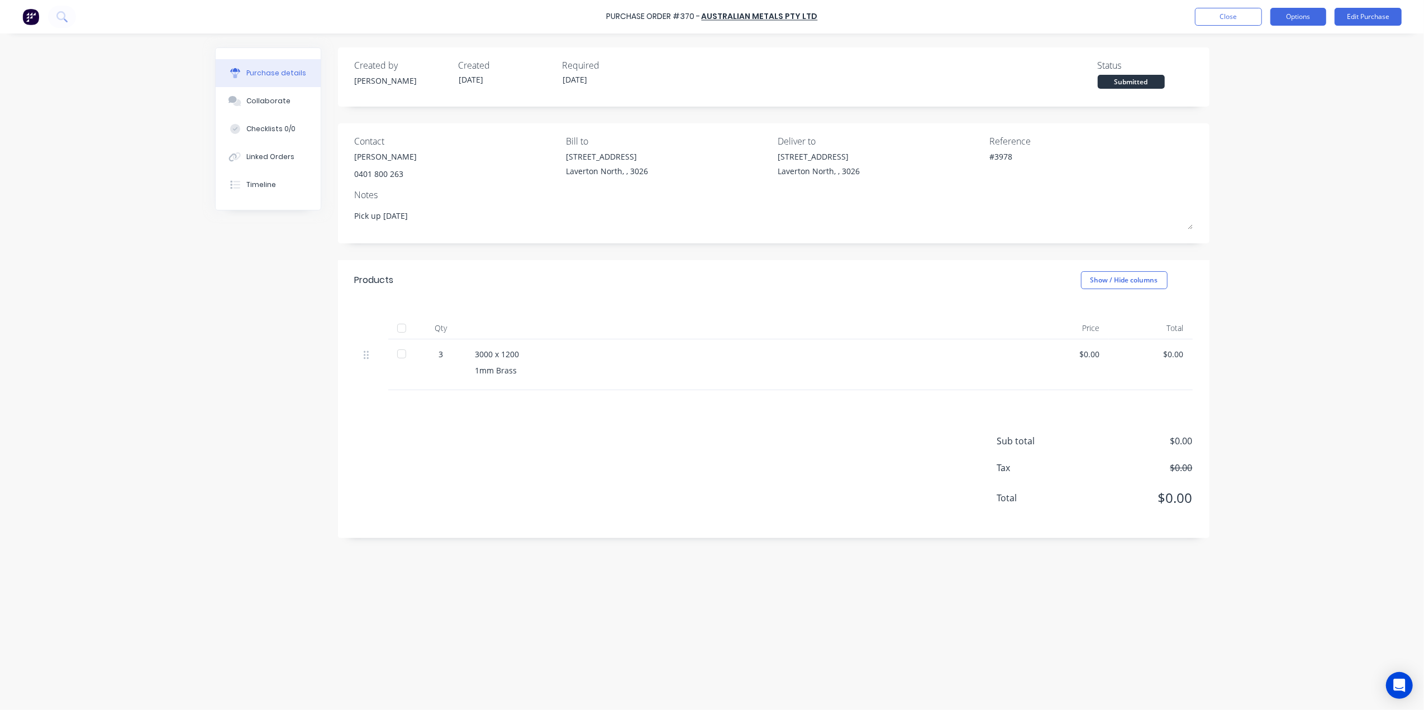
click at [1309, 18] on button "Options" at bounding box center [1298, 17] width 56 height 18
click at [1260, 50] on div "Print / Email" at bounding box center [1273, 45] width 86 height 16
click at [1245, 79] on button "Without pricing" at bounding box center [1273, 90] width 106 height 22
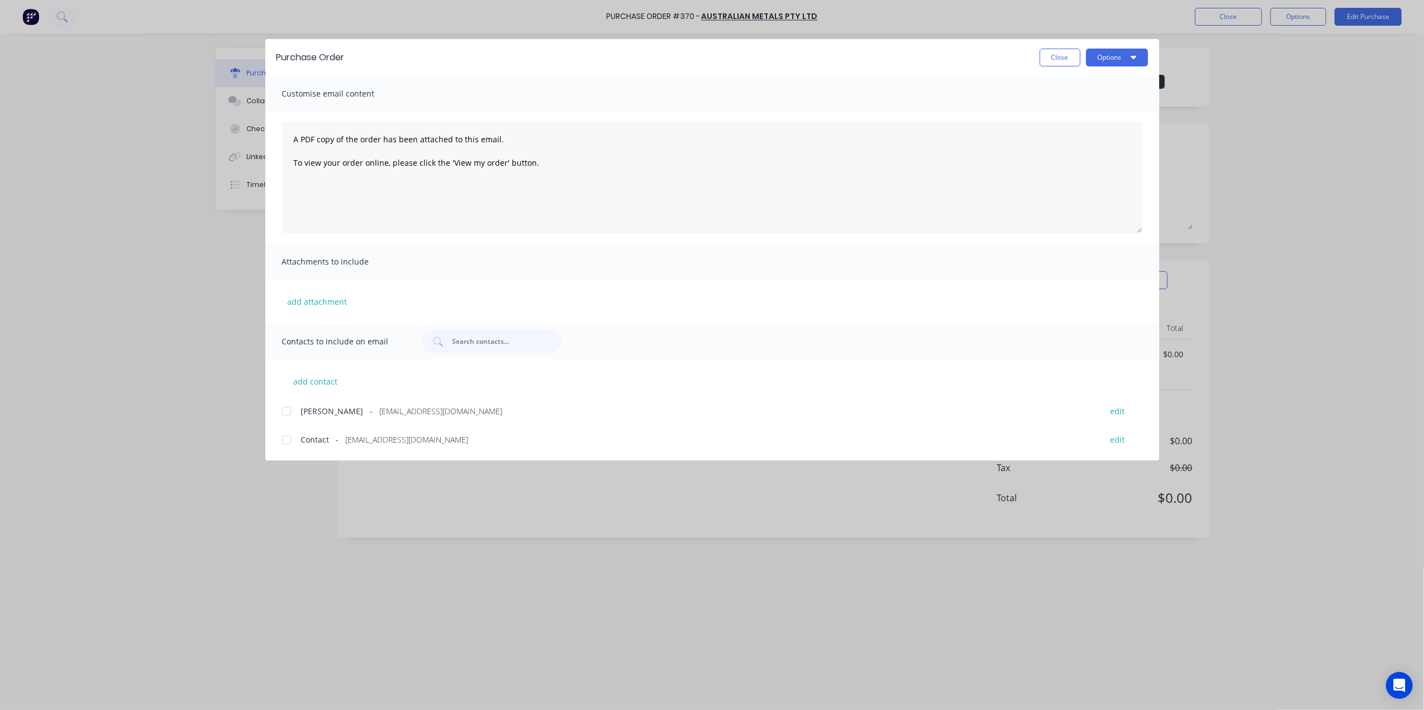
click at [286, 410] on div at bounding box center [286, 411] width 22 height 22
click at [1120, 54] on button "Options" at bounding box center [1117, 58] width 62 height 18
click at [1076, 125] on div "Email" at bounding box center [1095, 130] width 86 height 16
click at [1069, 58] on button "Close" at bounding box center [1059, 58] width 41 height 18
type textarea "x"
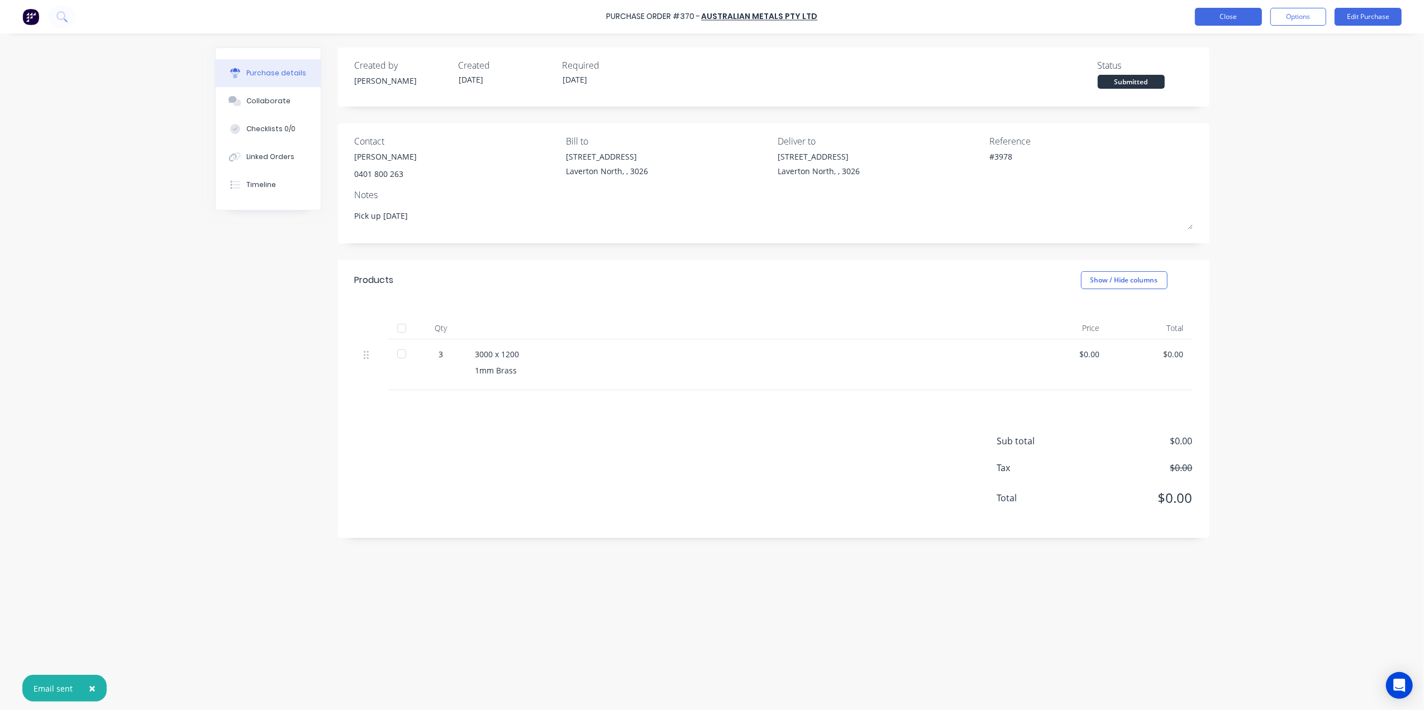
click at [1235, 11] on button "Close" at bounding box center [1228, 17] width 67 height 18
